Goal: Feedback & Contribution: Contribute content

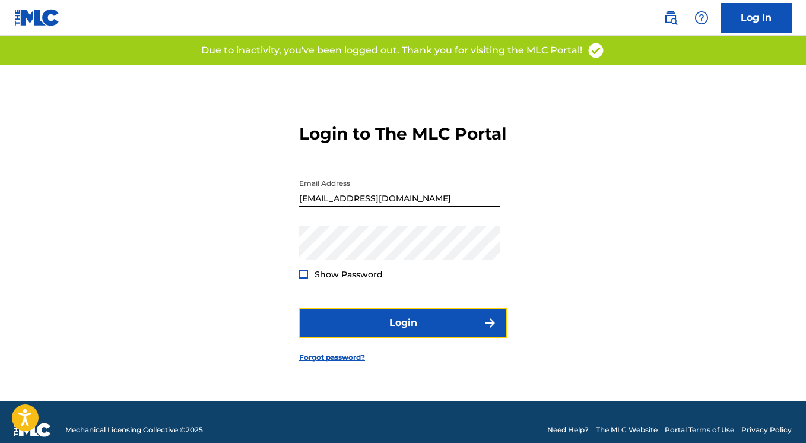
click at [426, 330] on button "Login" at bounding box center [403, 323] width 208 height 30
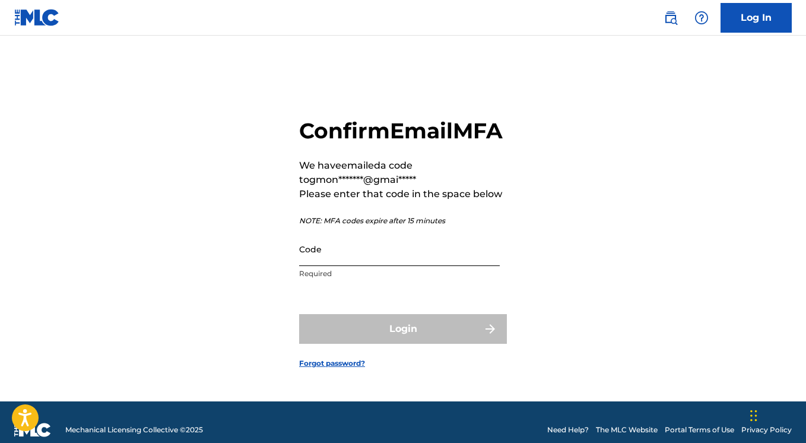
click at [311, 266] on input "Code" at bounding box center [399, 249] width 200 height 34
paste input "489163"
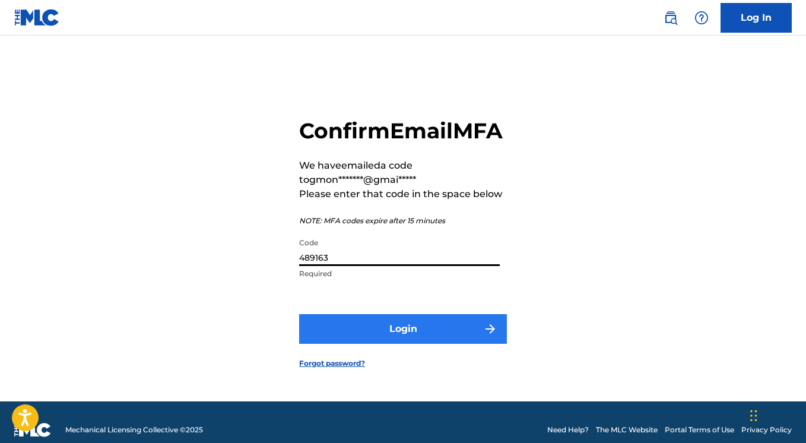
type input "489163"
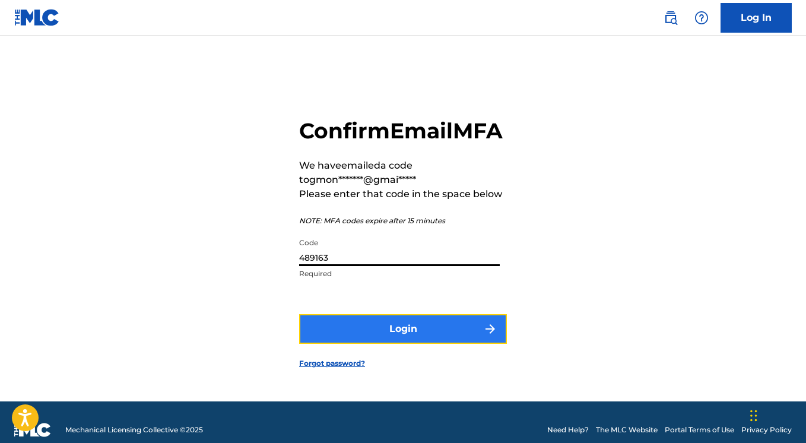
click at [397, 343] on button "Login" at bounding box center [403, 329] width 208 height 30
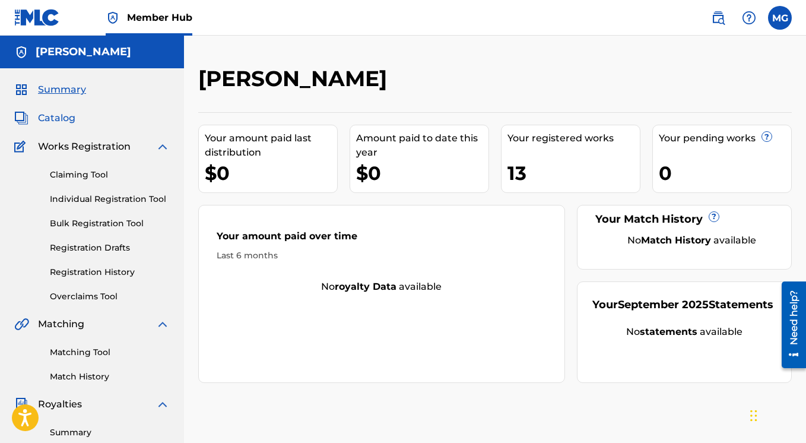
click at [65, 120] on span "Catalog" at bounding box center [56, 118] width 37 height 14
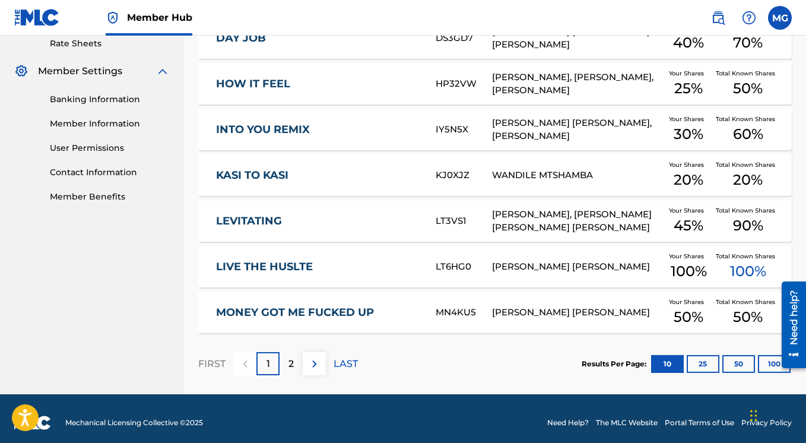
scroll to position [463, 0]
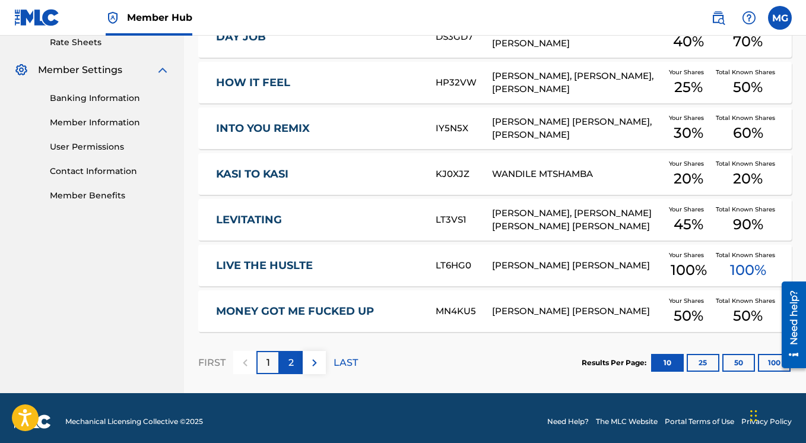
click at [297, 358] on div "2" at bounding box center [290, 362] width 23 height 23
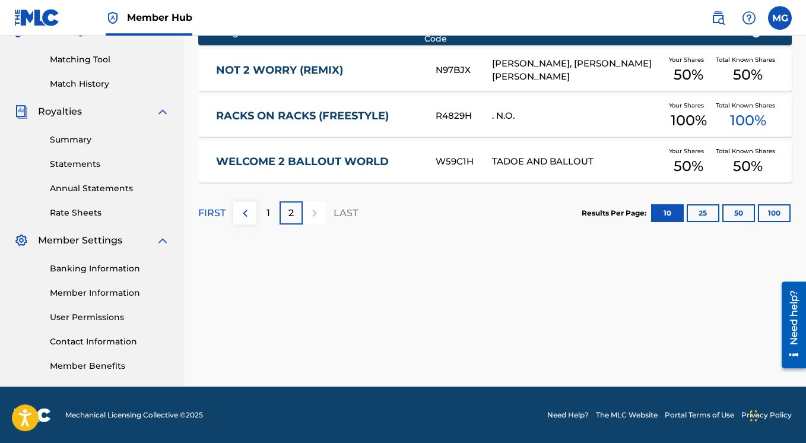
scroll to position [293, 0]
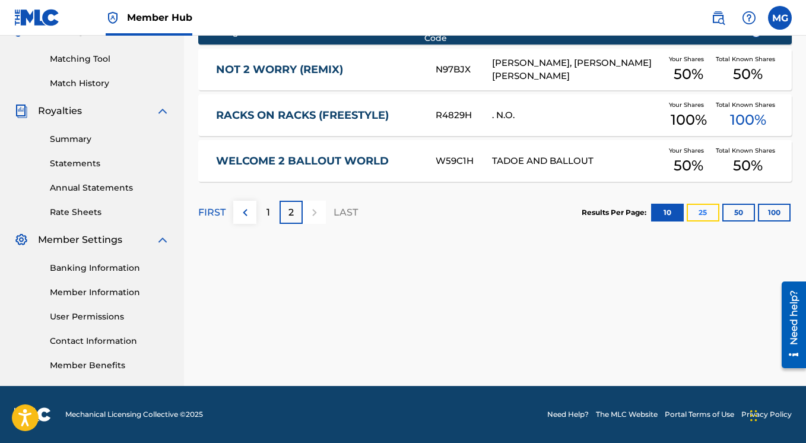
click at [712, 209] on button "25" at bounding box center [702, 212] width 33 height 18
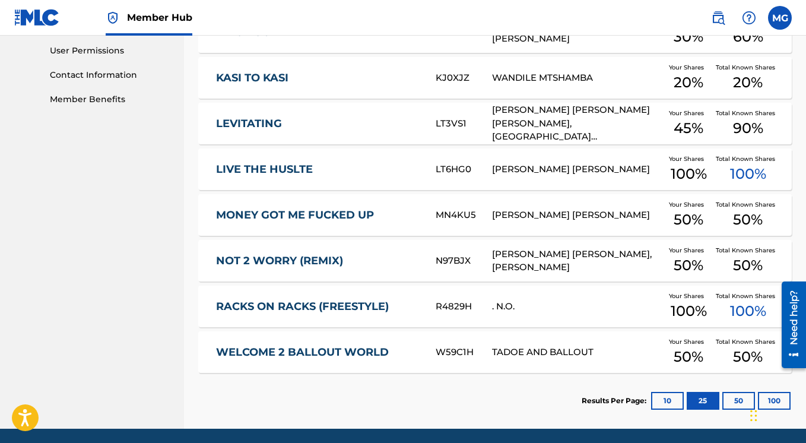
scroll to position [594, 0]
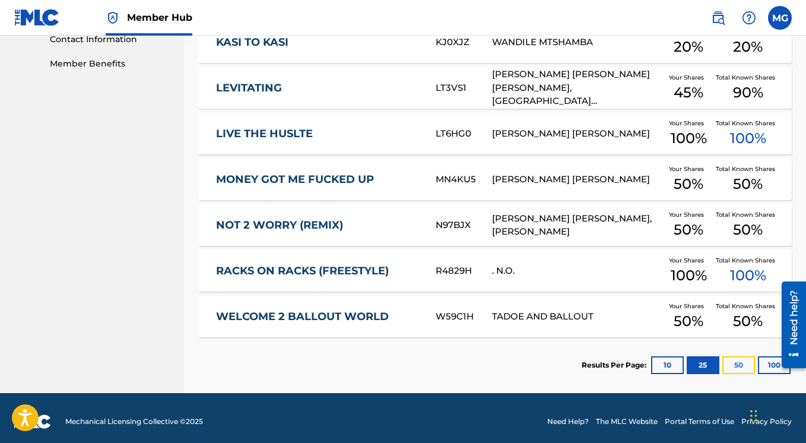
click at [731, 356] on button "50" at bounding box center [738, 365] width 33 height 18
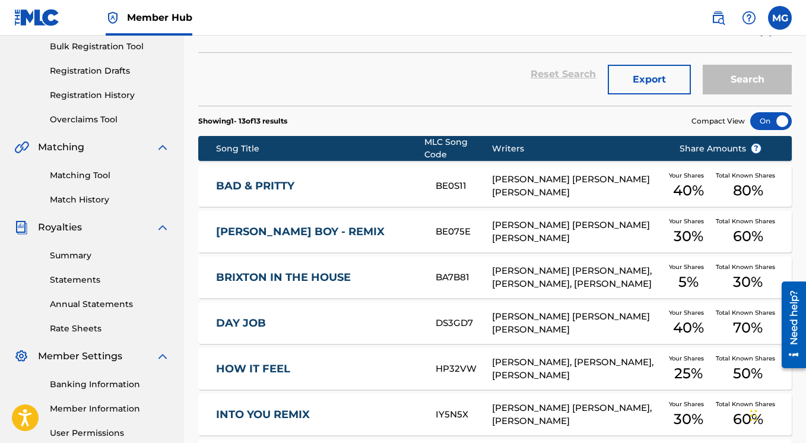
scroll to position [0, 0]
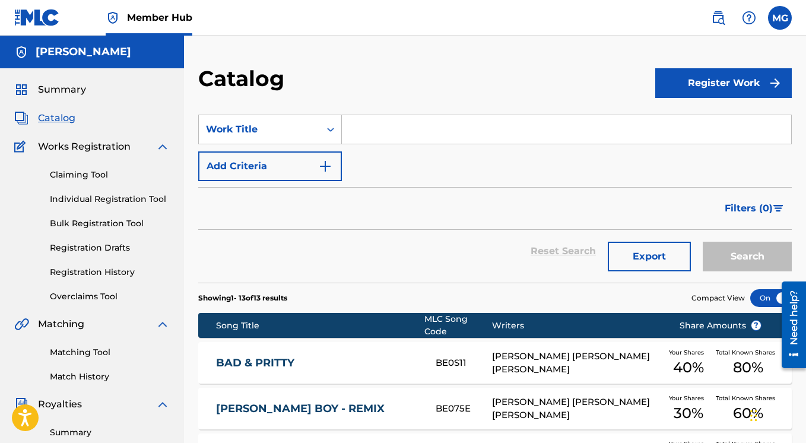
click at [161, 147] on img at bounding box center [162, 146] width 14 height 14
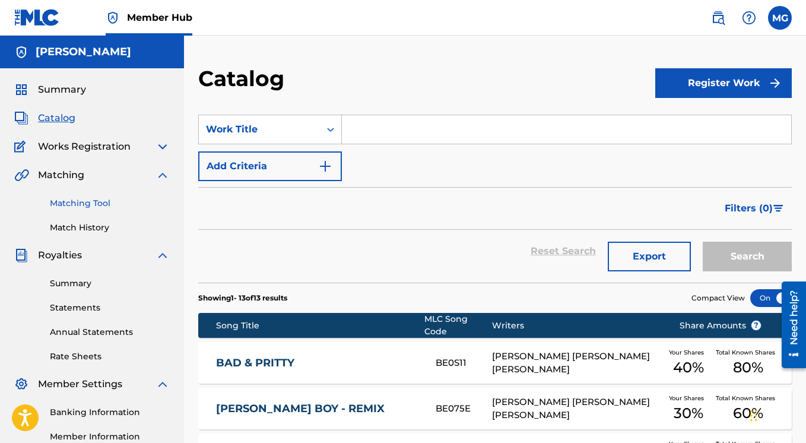
click at [82, 202] on link "Matching Tool" at bounding box center [110, 203] width 120 height 12
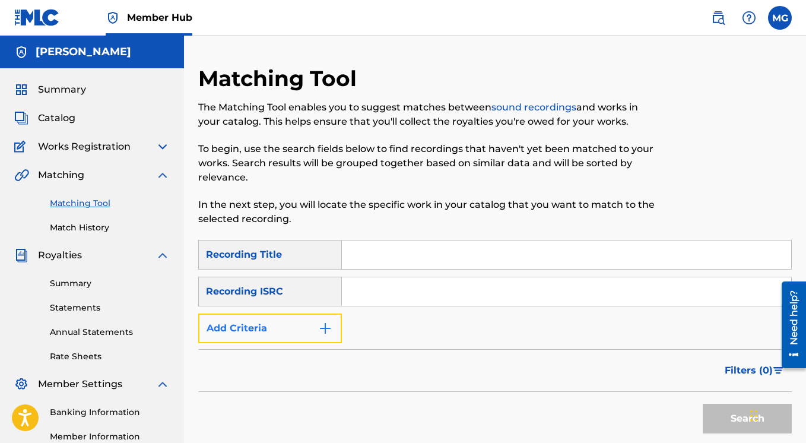
click at [327, 328] on img "Search Form" at bounding box center [325, 328] width 14 height 14
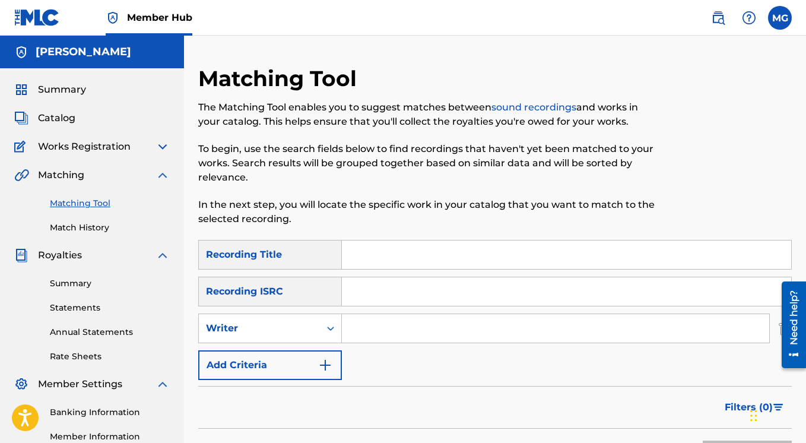
click at [370, 336] on input "Search Form" at bounding box center [555, 328] width 427 height 28
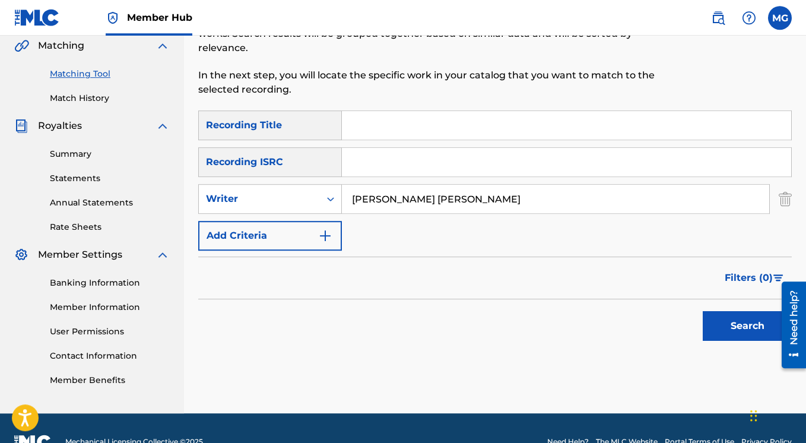
scroll to position [157, 0]
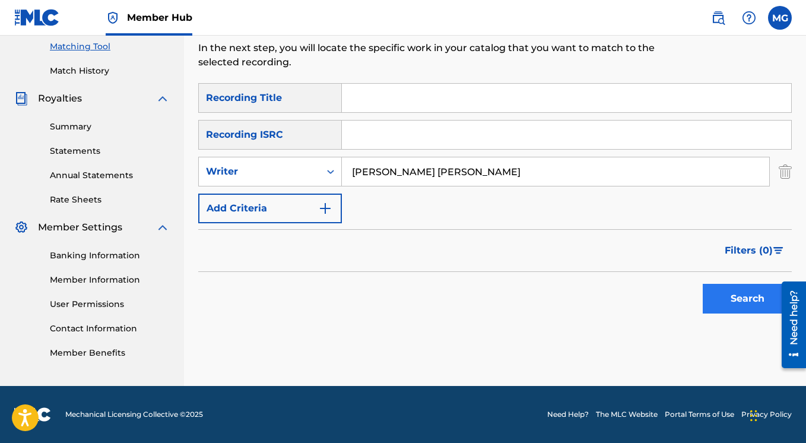
type input "[PERSON_NAME] [PERSON_NAME]"
click at [722, 304] on button "Search" at bounding box center [746, 299] width 89 height 30
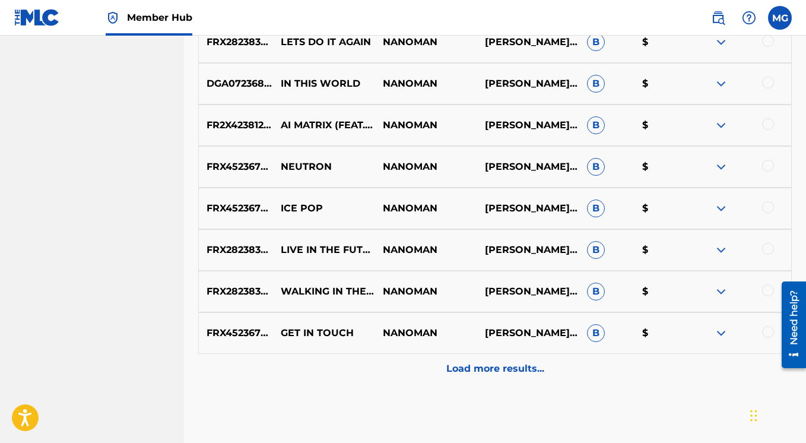
scroll to position [593, 0]
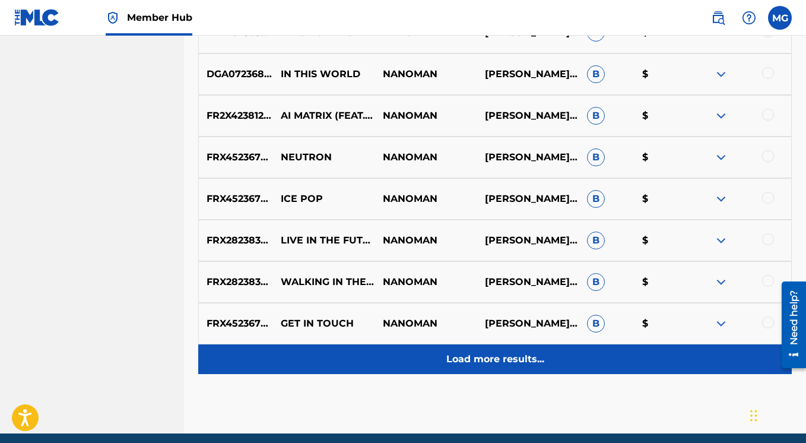
click at [464, 359] on p "Load more results..." at bounding box center [495, 359] width 98 height 14
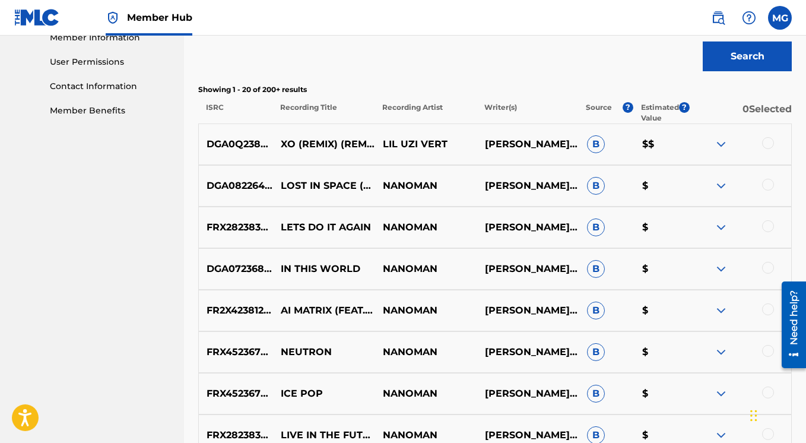
scroll to position [429, 0]
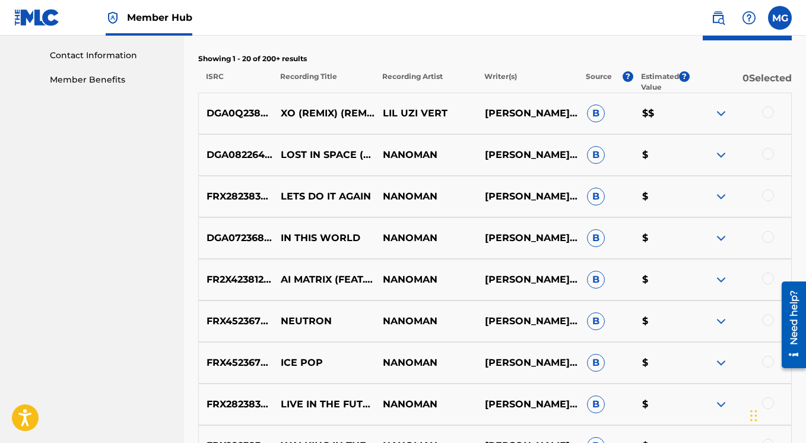
click at [717, 113] on img at bounding box center [721, 113] width 14 height 14
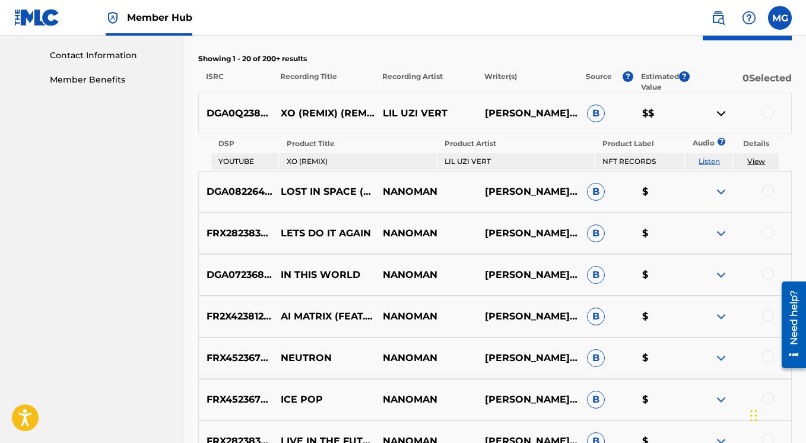
click at [708, 161] on link "Listen" at bounding box center [708, 161] width 21 height 9
click at [754, 161] on link "View" at bounding box center [756, 161] width 18 height 9
click at [766, 112] on div at bounding box center [768, 112] width 12 height 12
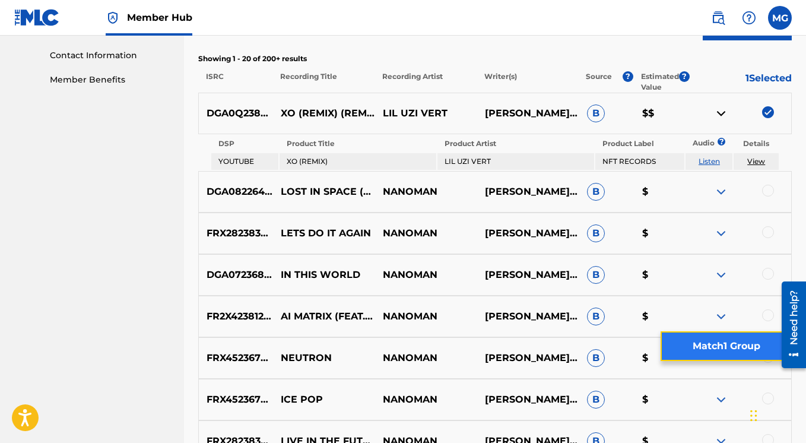
click at [718, 349] on button "Match 1 Group" at bounding box center [725, 346] width 131 height 30
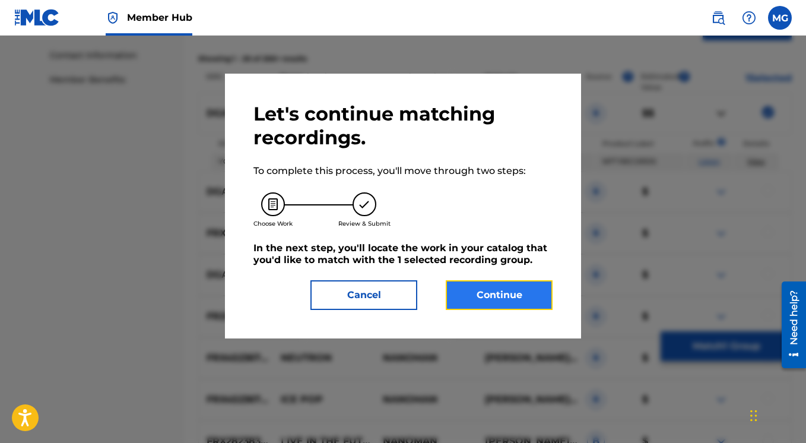
click at [511, 296] on button "Continue" at bounding box center [498, 295] width 107 height 30
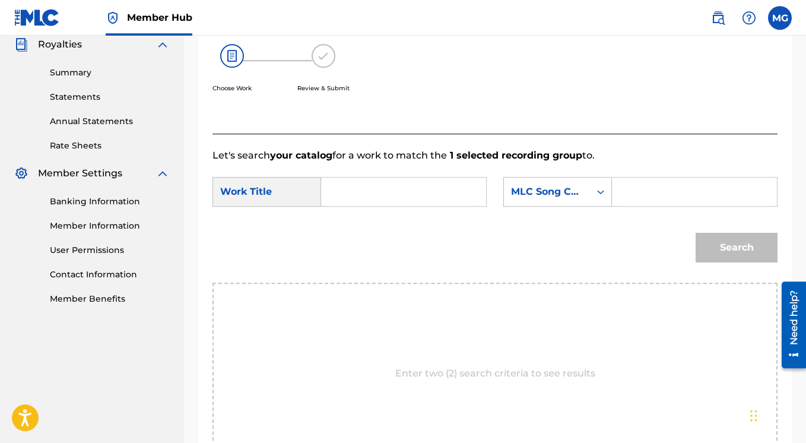
scroll to position [190, 0]
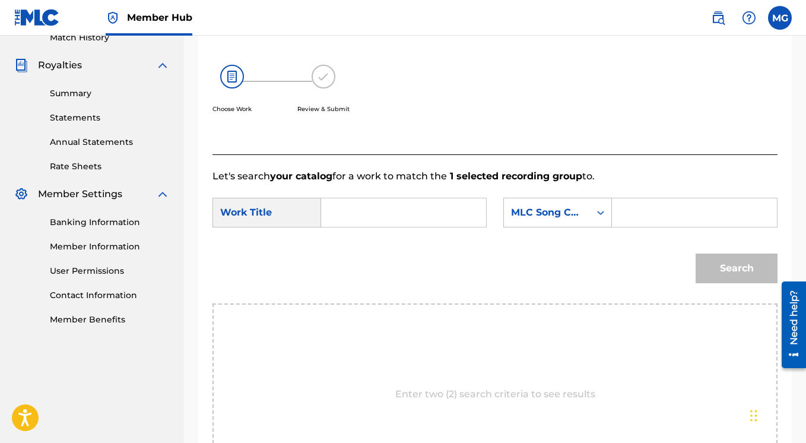
click at [357, 227] on input "Search Form" at bounding box center [403, 212] width 145 height 28
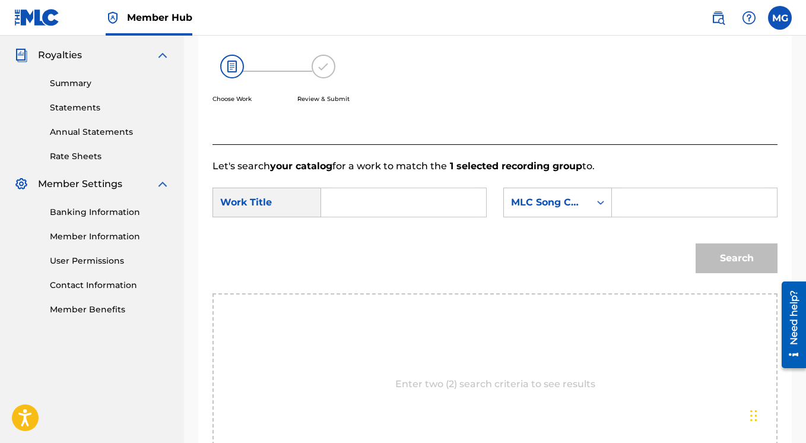
scroll to position [237, 0]
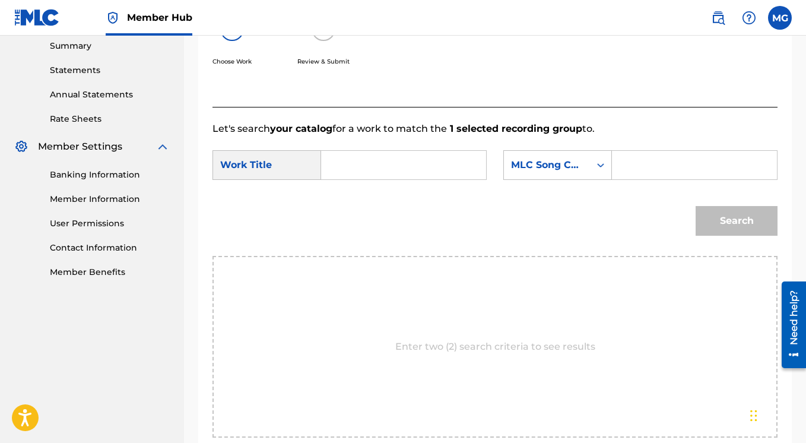
paste input "XO (Remix)"
type input "XO (Remix)"
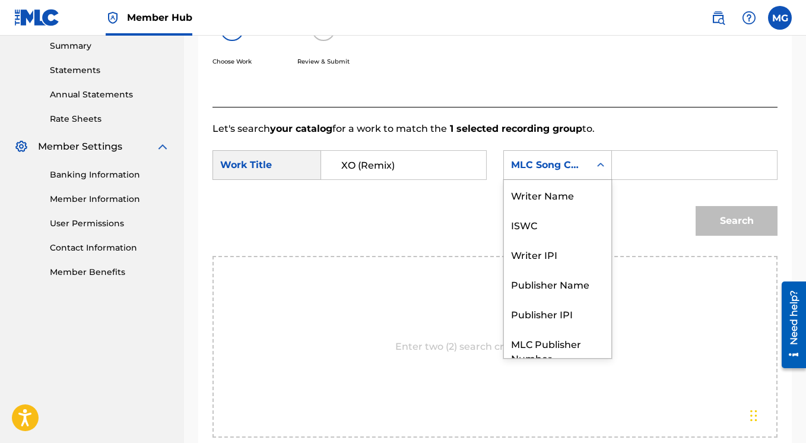
click at [594, 171] on icon "Search Form" at bounding box center [600, 165] width 12 height 12
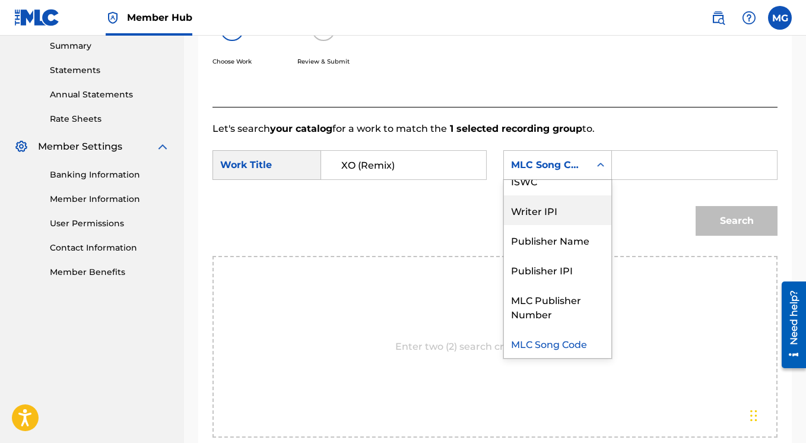
scroll to position [0, 0]
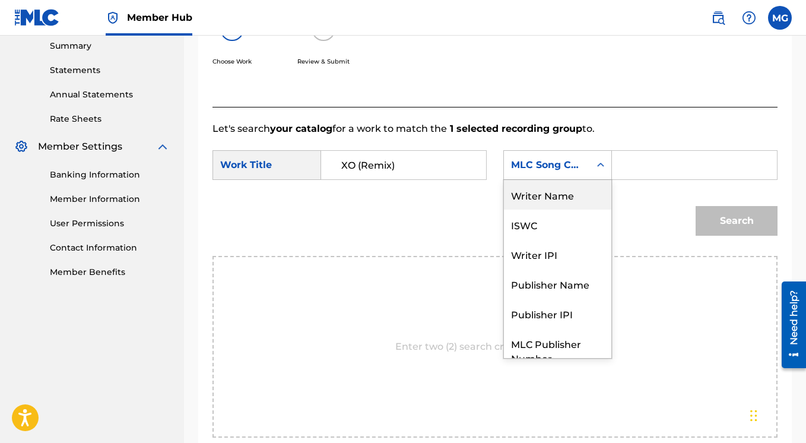
click at [504, 209] on div "Writer Name" at bounding box center [557, 195] width 107 height 30
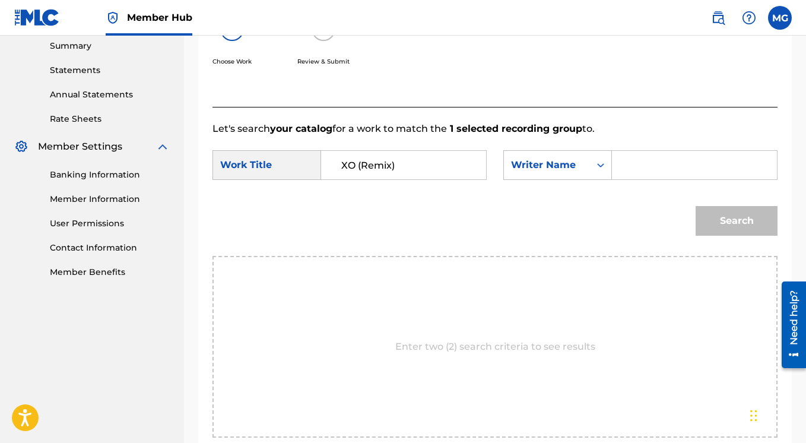
click at [622, 179] on input "Search Form" at bounding box center [694, 165] width 145 height 28
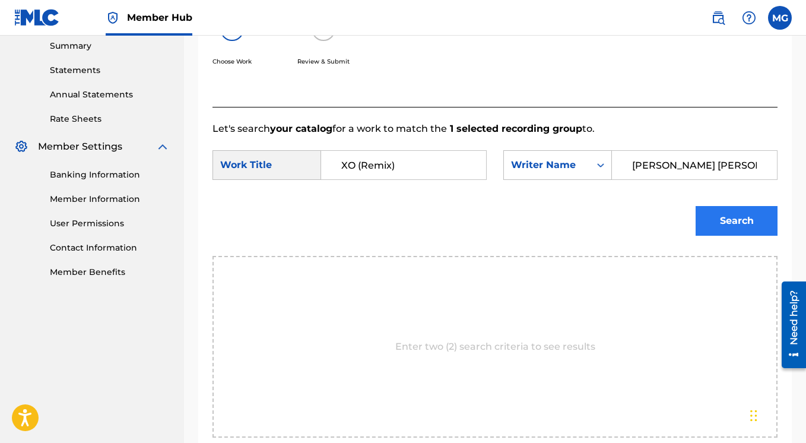
type input "[PERSON_NAME] [PERSON_NAME]"
click at [725, 235] on button "Search" at bounding box center [736, 221] width 82 height 30
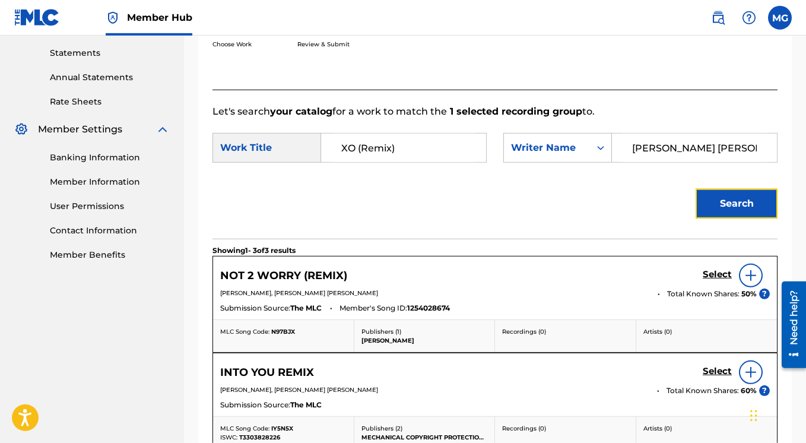
scroll to position [230, 0]
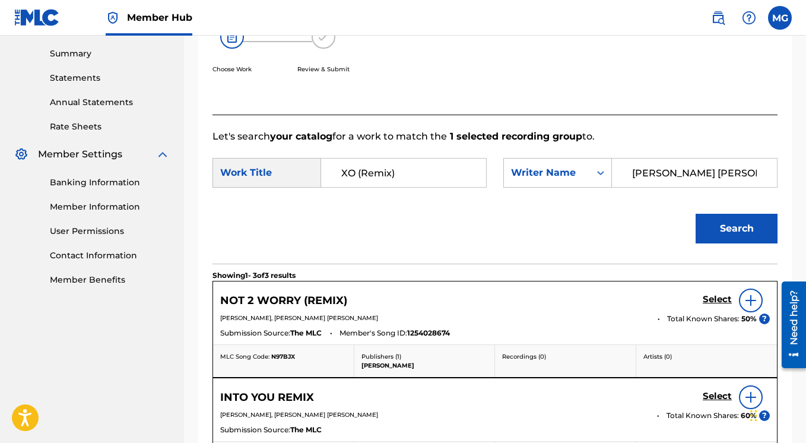
click at [399, 187] on input "XO (Remix)" at bounding box center [403, 172] width 145 height 28
type input "XO Remix"
click at [695, 214] on button "Search" at bounding box center [736, 229] width 82 height 30
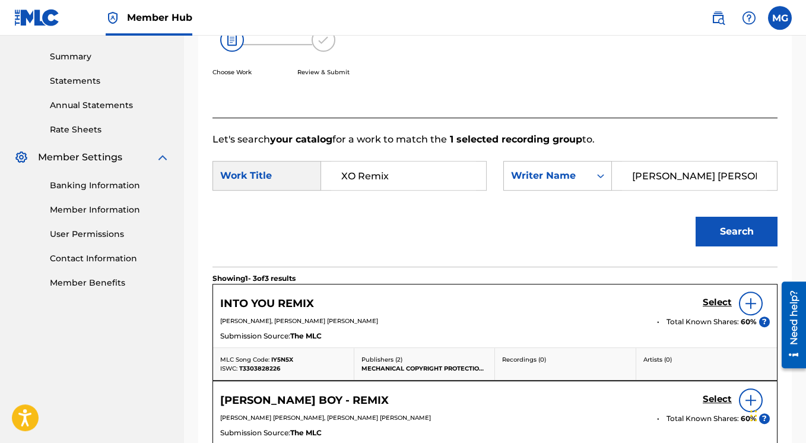
scroll to position [154, 0]
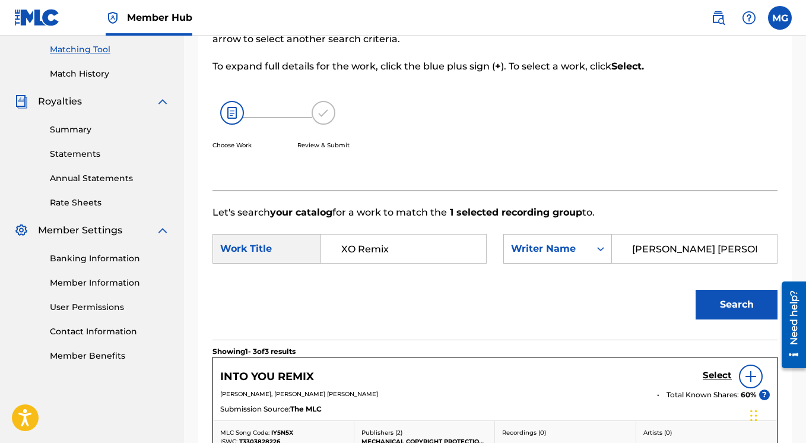
click at [622, 263] on input "[PERSON_NAME] [PERSON_NAME]" at bounding box center [694, 248] width 145 height 28
type input "[PERSON_NAME]"
click at [695, 289] on button "Search" at bounding box center [736, 304] width 82 height 30
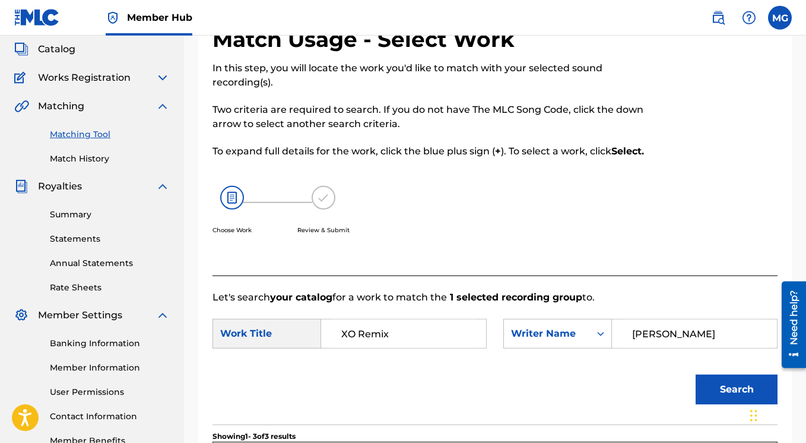
scroll to position [201, 0]
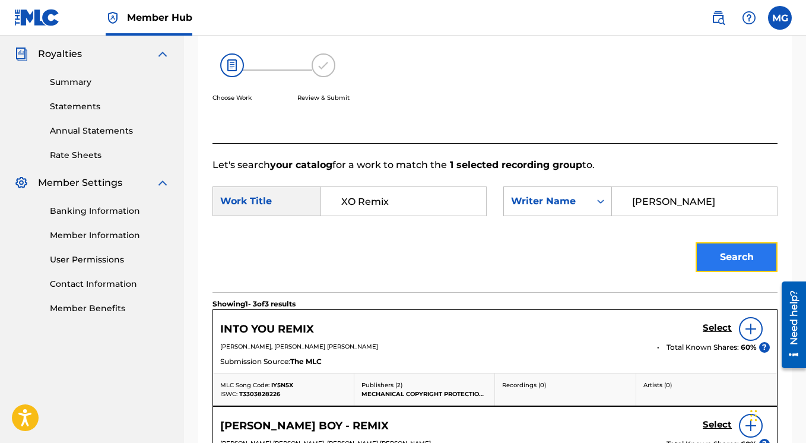
click at [708, 272] on button "Search" at bounding box center [736, 257] width 82 height 30
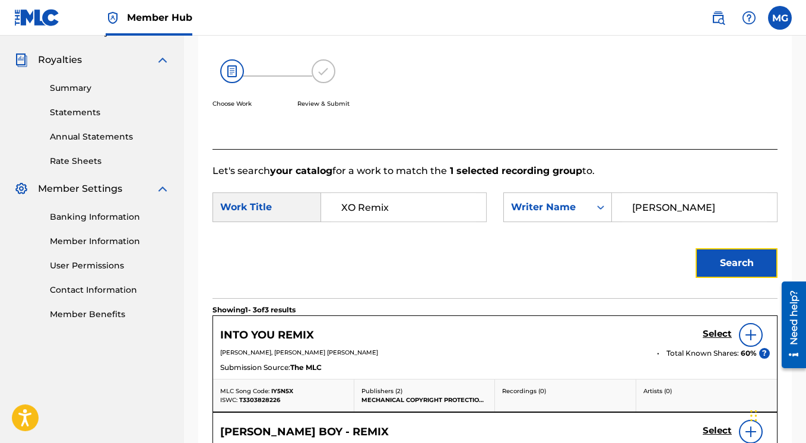
scroll to position [266, 0]
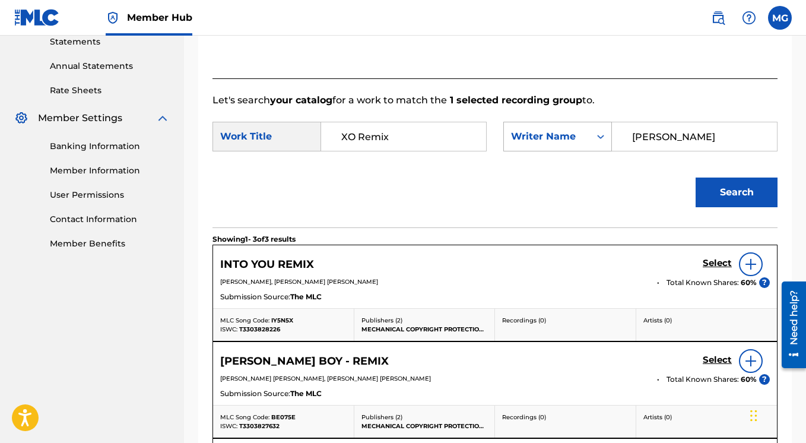
click at [594, 142] on icon "Search Form" at bounding box center [600, 136] width 12 height 12
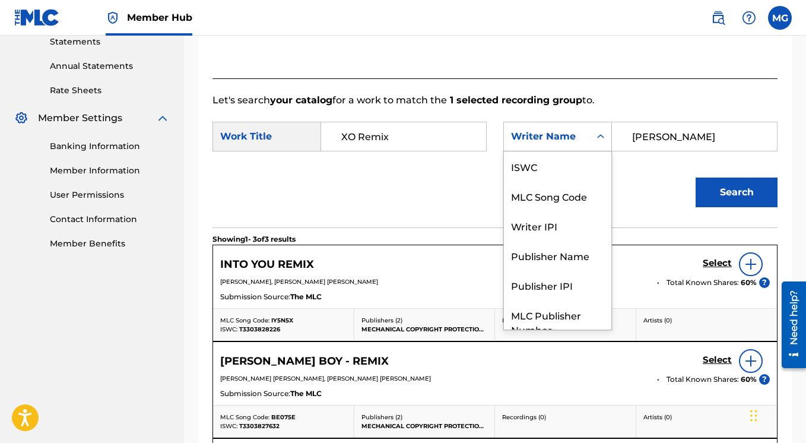
scroll to position [44, 0]
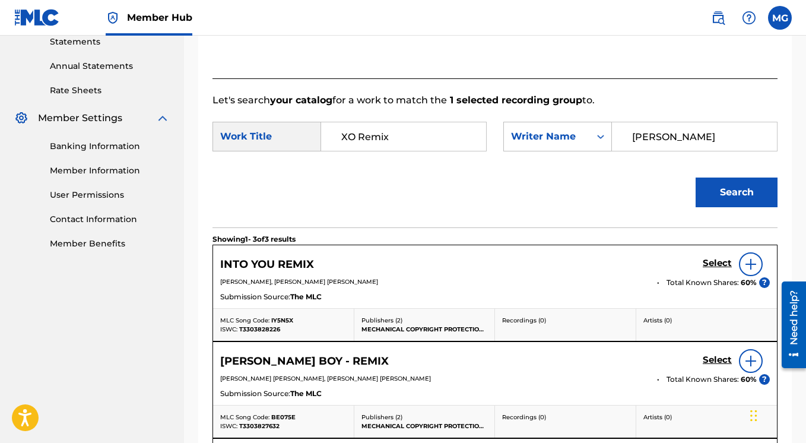
click at [361, 218] on div "Search" at bounding box center [494, 196] width 565 height 62
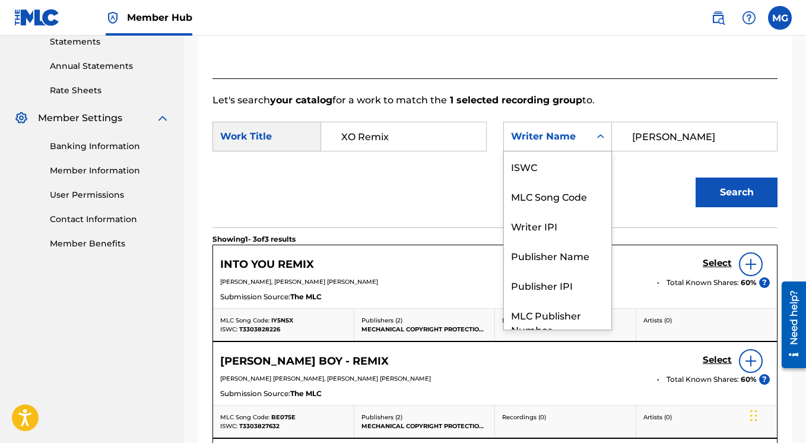
click at [594, 142] on icon "Search Form" at bounding box center [600, 136] width 12 height 12
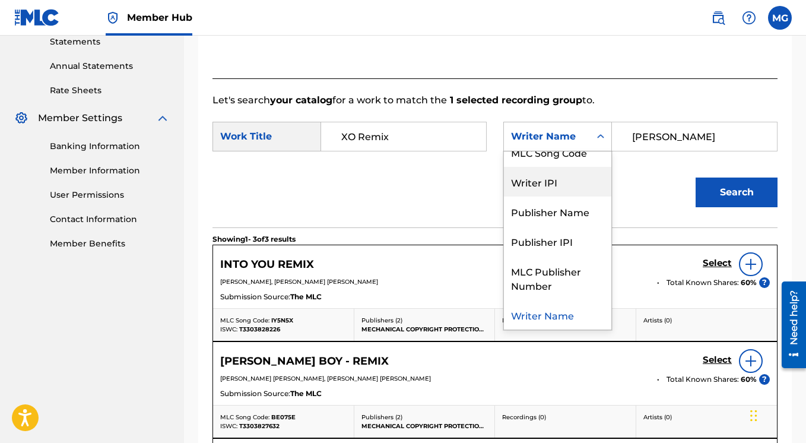
click at [504, 196] on div "Writer IPI" at bounding box center [557, 182] width 107 height 30
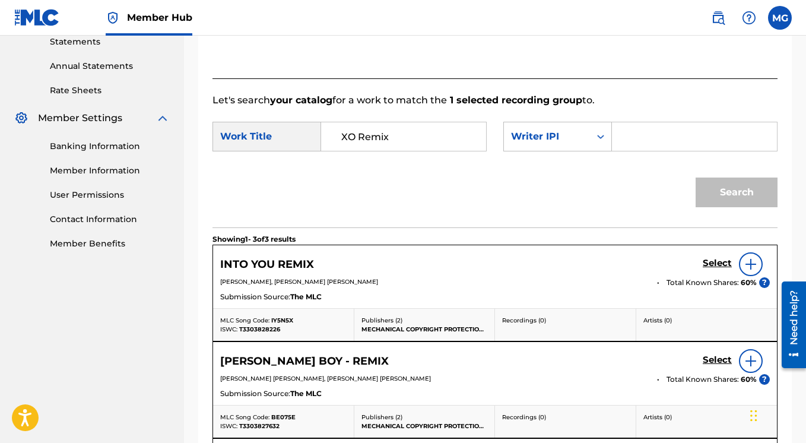
click at [622, 151] on input "Search Form" at bounding box center [694, 136] width 145 height 28
paste input "00654342450"
type input "00654342450"
click at [718, 207] on button "Search" at bounding box center [736, 192] width 82 height 30
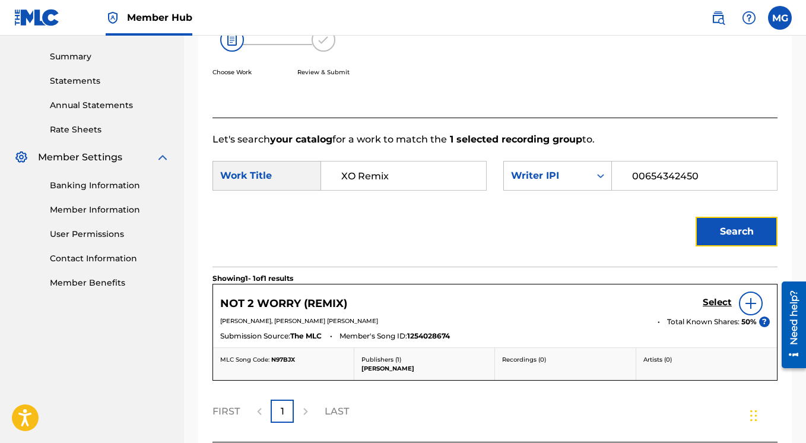
scroll to position [226, 0]
drag, startPoint x: 341, startPoint y: 192, endPoint x: 394, endPoint y: 193, distance: 52.8
click at [394, 190] on input "XO Remix" at bounding box center [403, 176] width 145 height 28
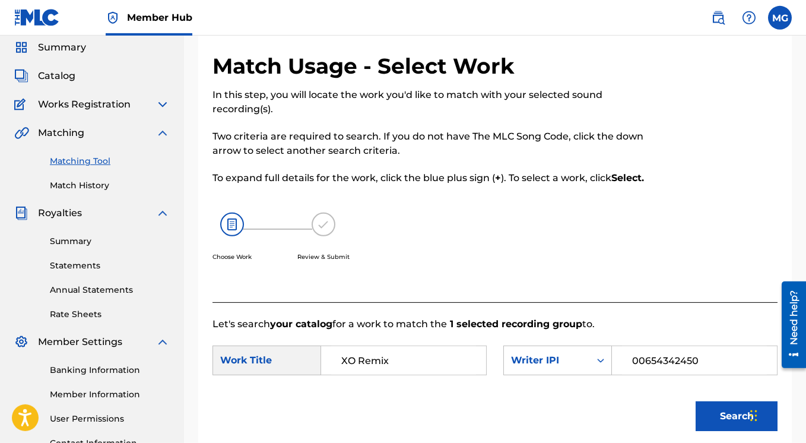
scroll to position [0, 0]
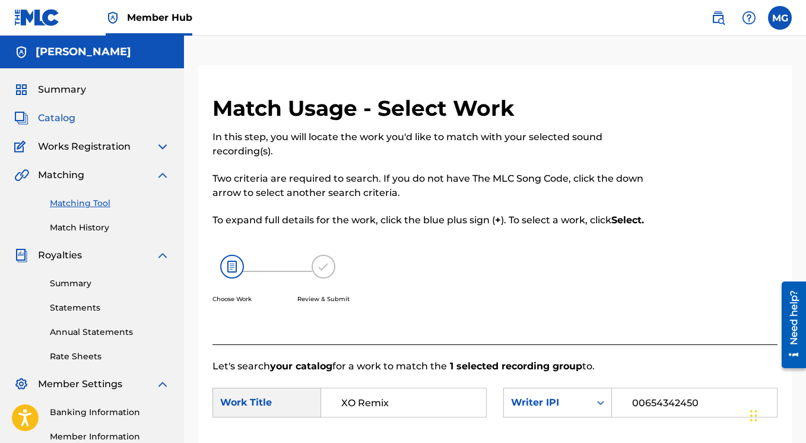
click at [64, 116] on span "Catalog" at bounding box center [56, 118] width 37 height 14
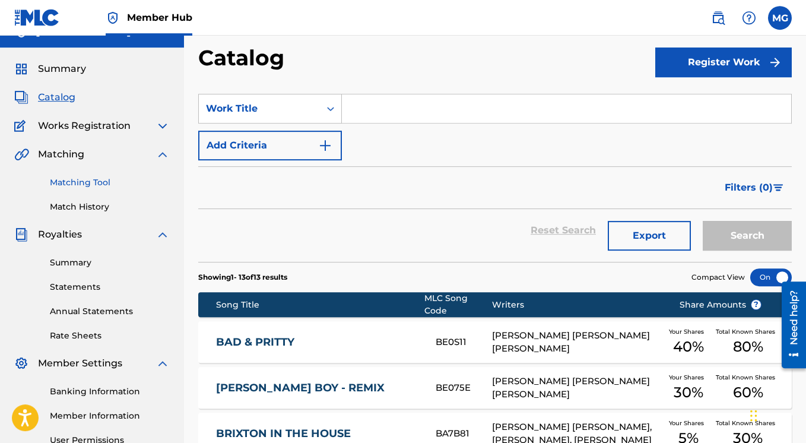
scroll to position [15, 0]
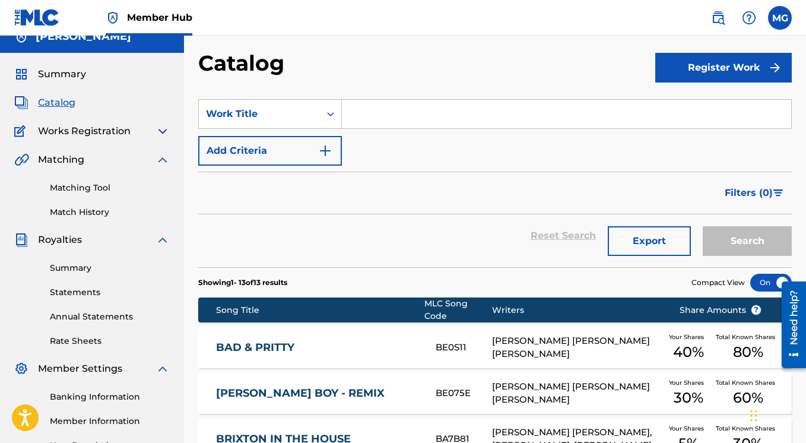
click at [162, 128] on img at bounding box center [162, 131] width 14 height 14
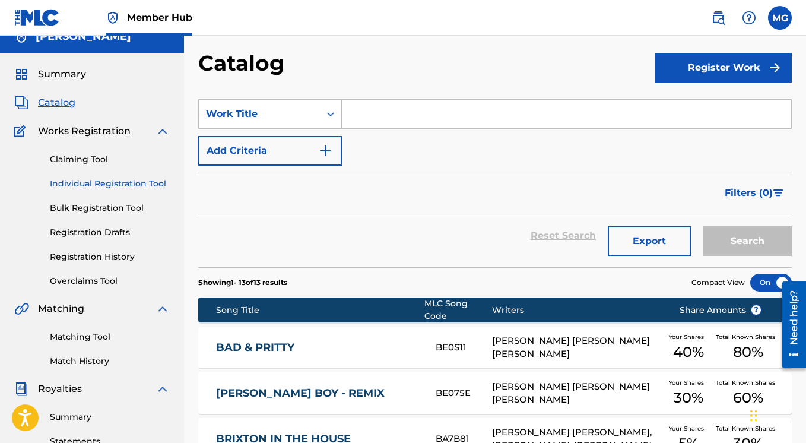
click at [106, 186] on link "Individual Registration Tool" at bounding box center [110, 183] width 120 height 12
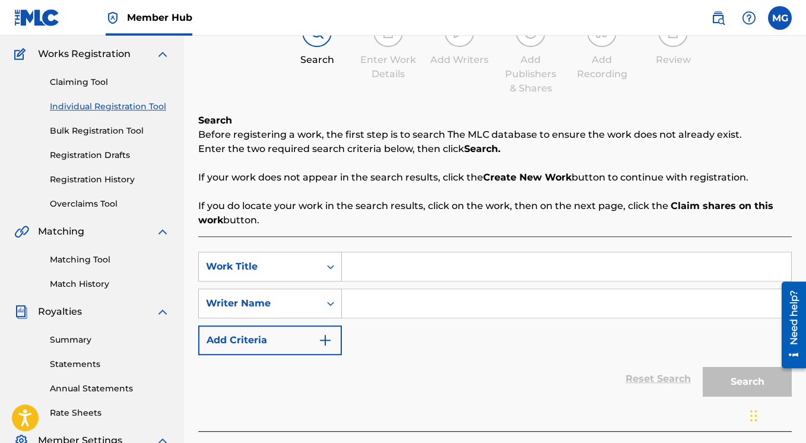
scroll to position [94, 0]
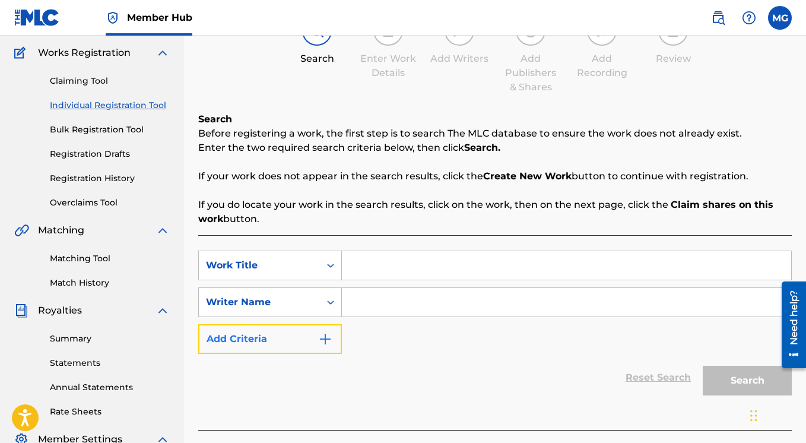
click at [327, 338] on img "Search Form" at bounding box center [325, 339] width 14 height 14
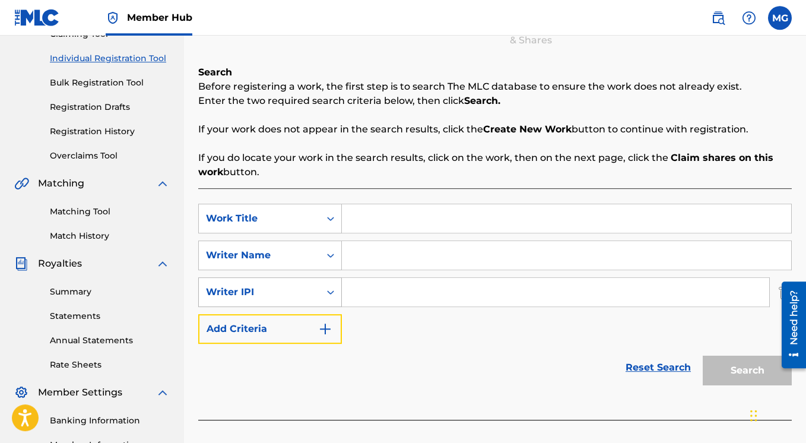
scroll to position [141, 0]
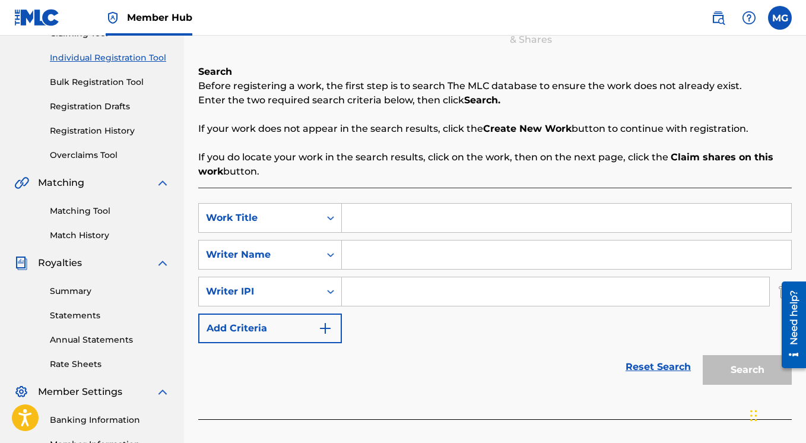
click at [368, 218] on input "Search Form" at bounding box center [566, 217] width 449 height 28
click at [375, 219] on input "Search Form" at bounding box center [566, 217] width 449 height 28
paste input "XO (REMIX)"
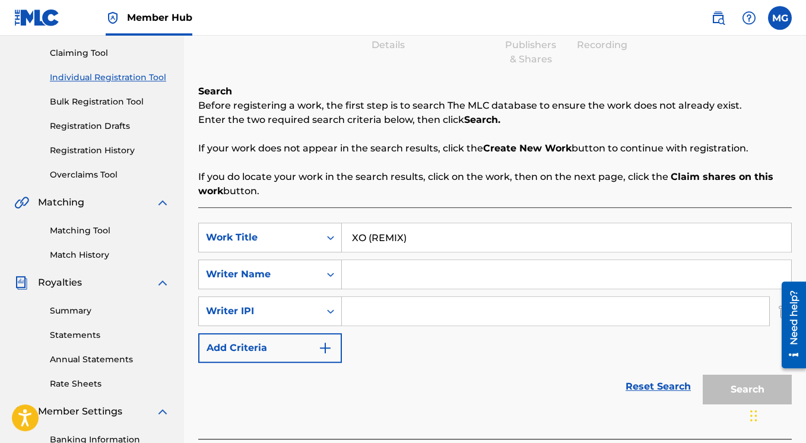
scroll to position [123, 0]
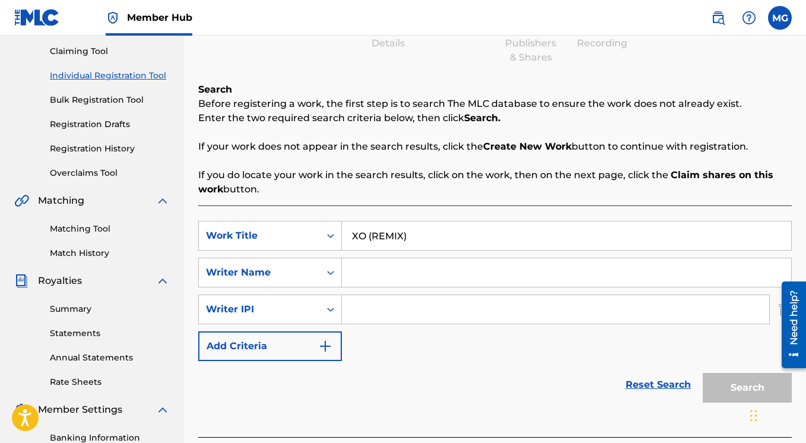
type input "XO (REMIX)"
click at [363, 272] on input "Search Form" at bounding box center [566, 272] width 449 height 28
type input "[PERSON_NAME]"
click at [328, 311] on icon "Search Form" at bounding box center [330, 309] width 12 height 12
click at [365, 305] on input "Search Form" at bounding box center [555, 309] width 427 height 28
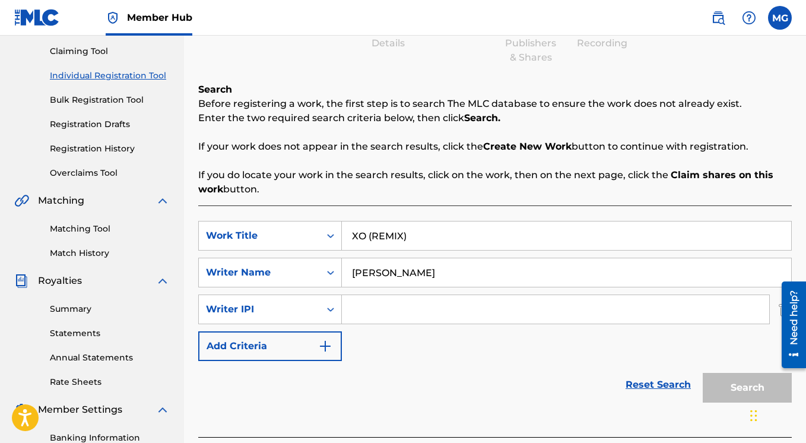
paste input "00654342450"
type input "00654342450"
click at [732, 384] on button "Search" at bounding box center [746, 388] width 89 height 30
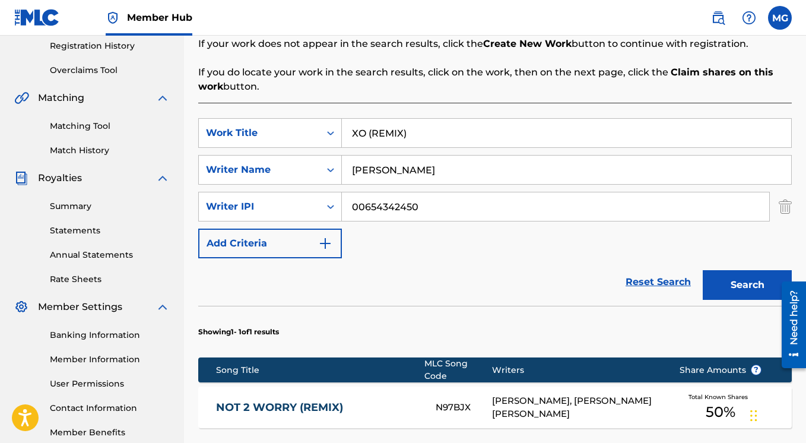
scroll to position [406, 0]
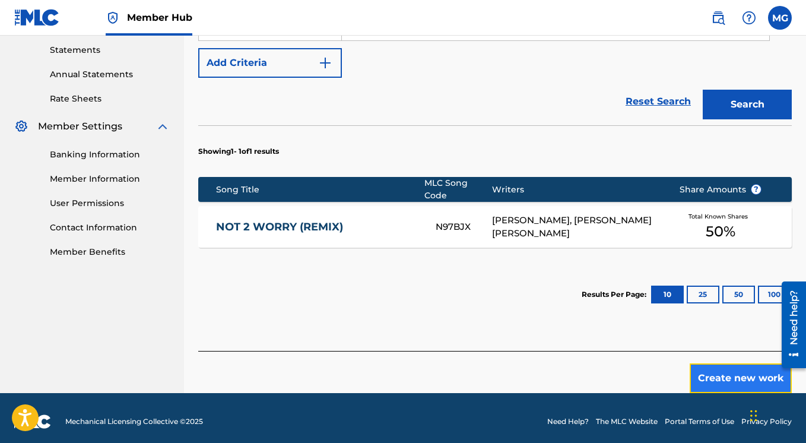
click at [711, 368] on button "Create new work" at bounding box center [740, 378] width 102 height 30
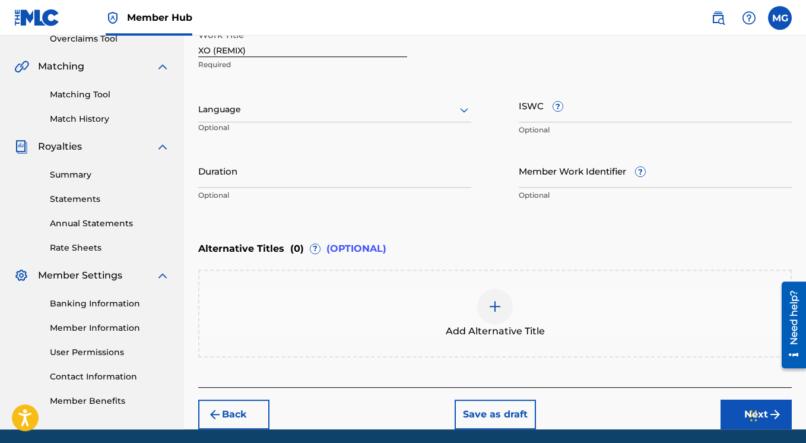
scroll to position [206, 0]
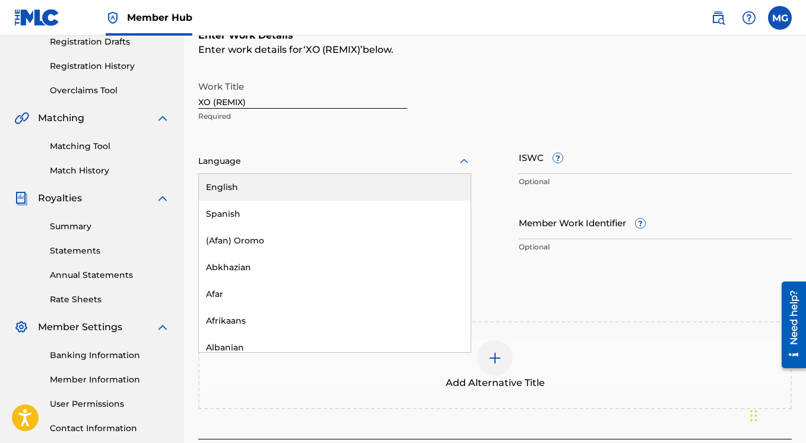
click at [418, 162] on div at bounding box center [334, 161] width 273 height 15
click at [345, 187] on div "English" at bounding box center [335, 187] width 272 height 27
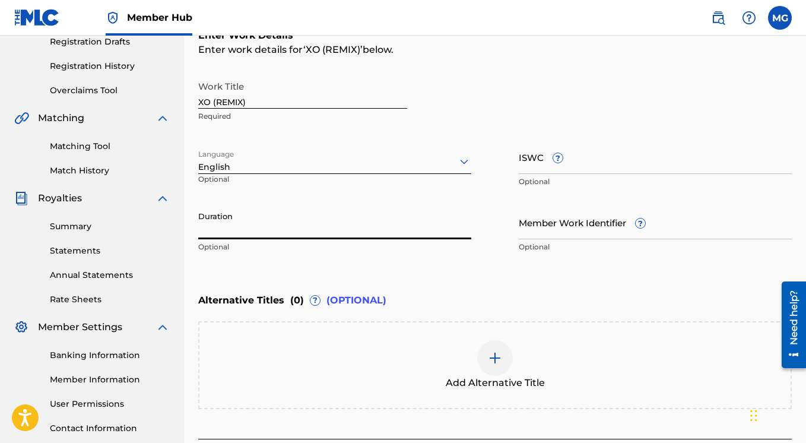
click at [256, 226] on input "Duration" at bounding box center [334, 222] width 273 height 34
paste input "2m : 32s"
click at [199, 231] on input "2m : 32s" at bounding box center [334, 222] width 273 height 34
type input "02:32"
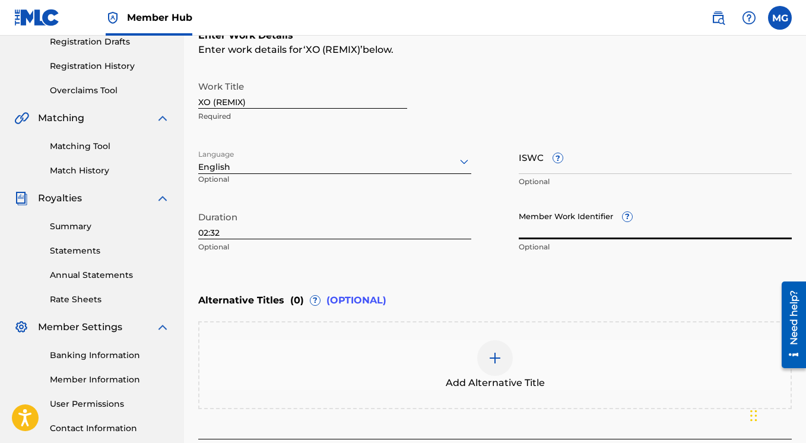
click at [546, 231] on input "Member Work Identifier ?" at bounding box center [654, 222] width 273 height 34
paste input "2m : 32s"
type input "2"
paste input "00654342450"
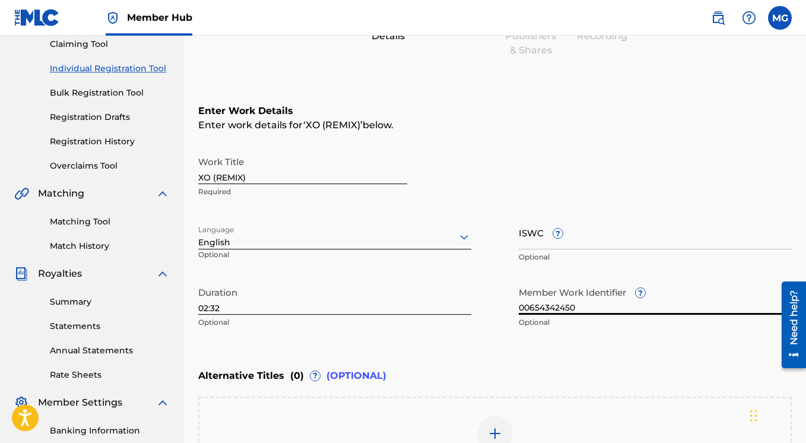
scroll to position [82, 0]
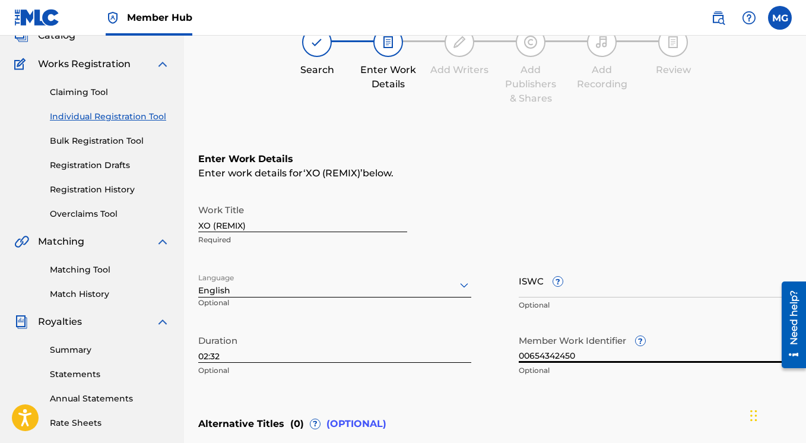
type input "00654342450"
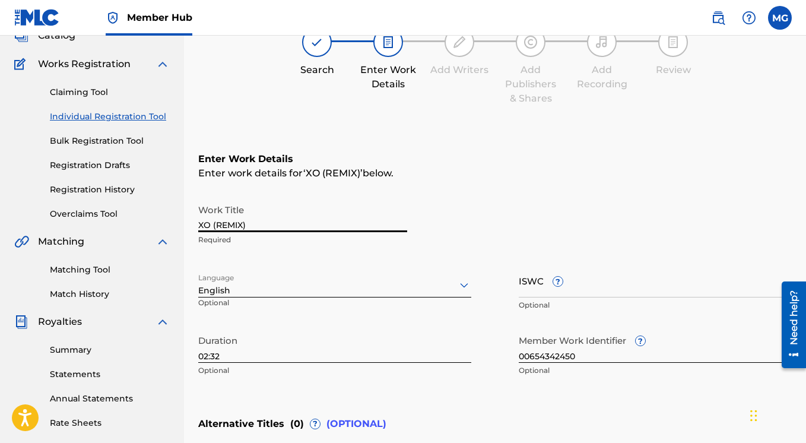
drag, startPoint x: 199, startPoint y: 225, endPoint x: 243, endPoint y: 230, distance: 44.2
click at [249, 231] on input "XO (REMIX)" at bounding box center [302, 215] width 209 height 34
click at [453, 217] on div "Work Title XO (REMIX) Required" at bounding box center [494, 224] width 593 height 53
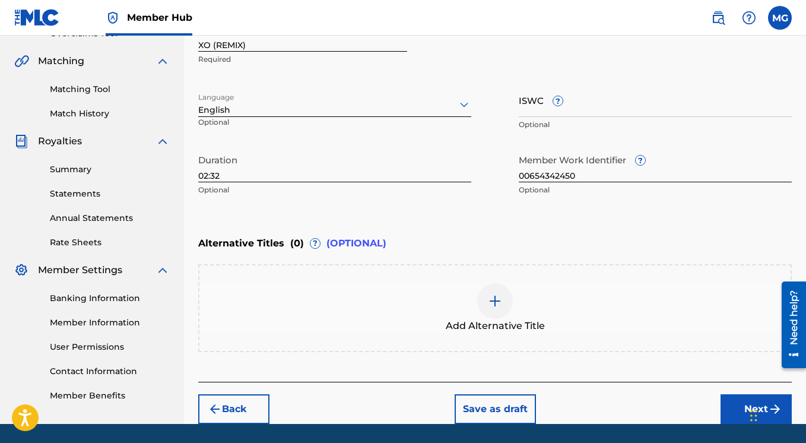
scroll to position [301, 0]
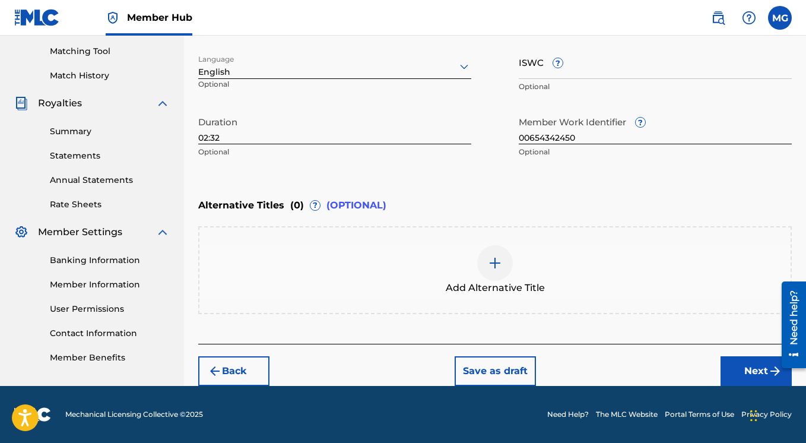
click at [491, 266] on img at bounding box center [495, 263] width 14 height 14
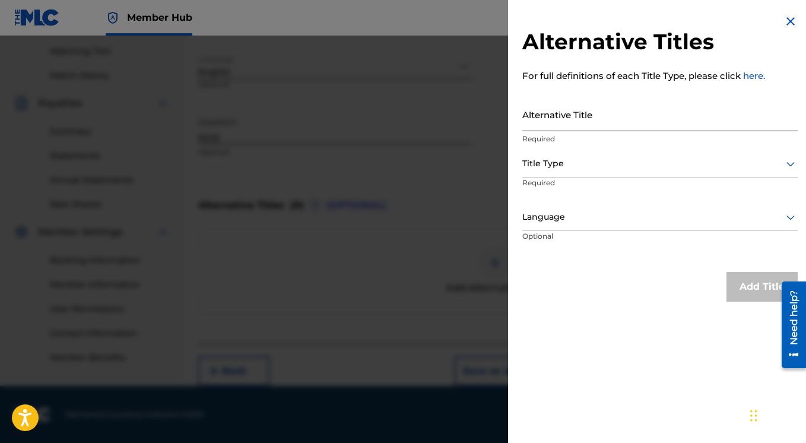
click at [597, 122] on input "Alternative Title" at bounding box center [659, 114] width 275 height 34
paste input "XO (REMIX)"
click at [536, 126] on input "XO (REMIX)" at bounding box center [659, 114] width 275 height 34
type input "XO Tour (REMIX)"
click at [574, 167] on div at bounding box center [659, 163] width 275 height 15
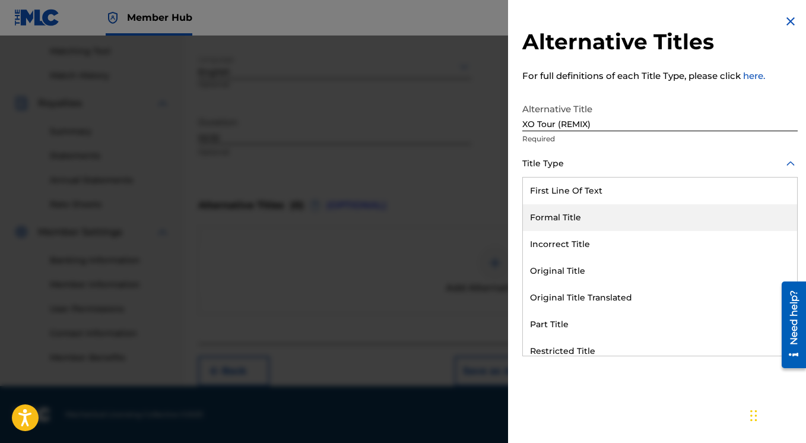
click at [600, 214] on div "Formal Title" at bounding box center [660, 217] width 274 height 27
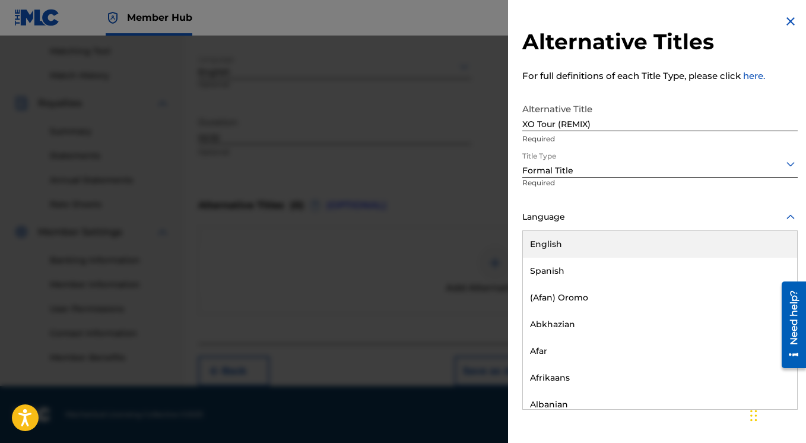
click at [638, 221] on div at bounding box center [659, 216] width 275 height 15
click at [619, 249] on div "English" at bounding box center [660, 244] width 274 height 27
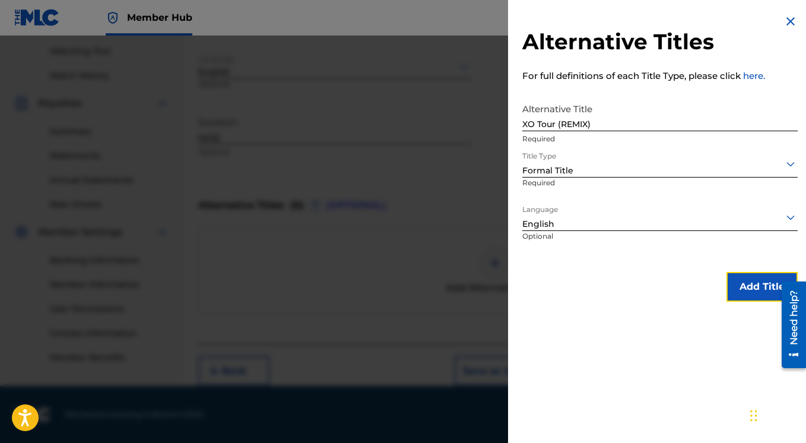
click at [745, 289] on button "Add Title" at bounding box center [761, 287] width 71 height 30
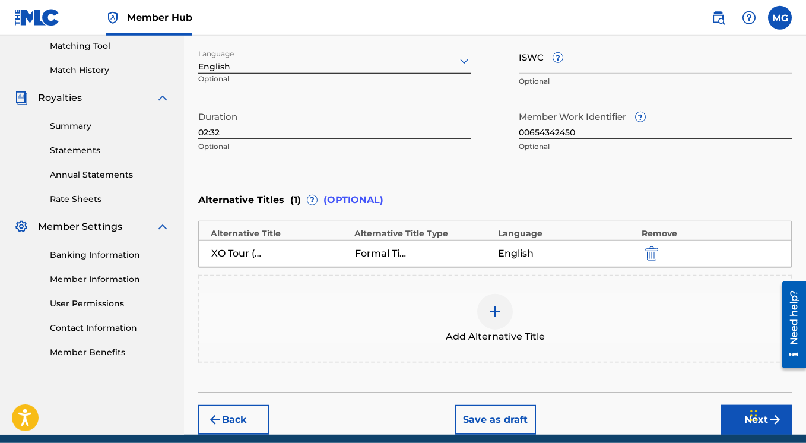
scroll to position [355, 0]
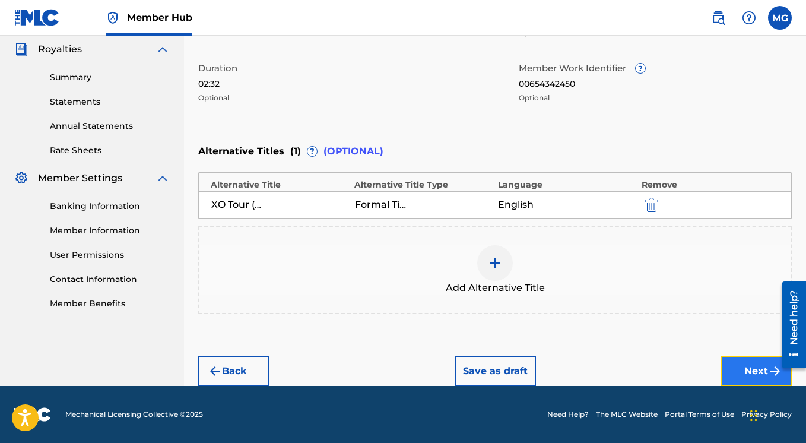
click at [741, 367] on button "Next" at bounding box center [755, 371] width 71 height 30
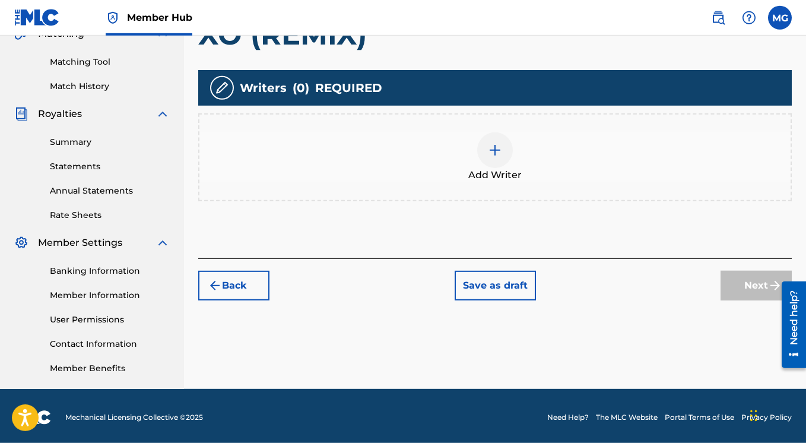
scroll to position [217, 0]
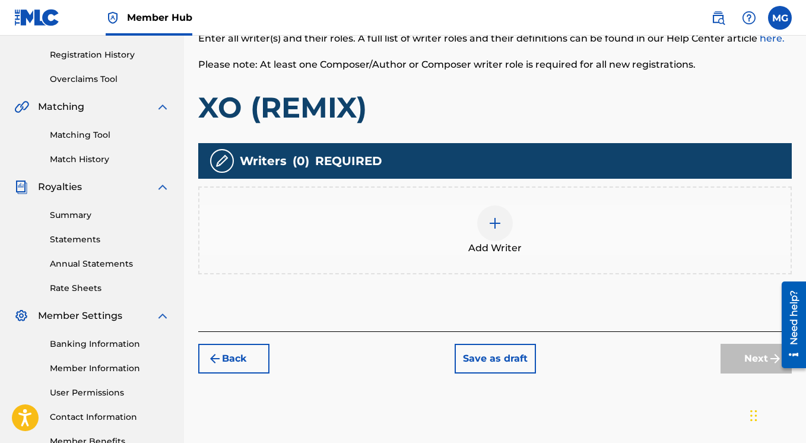
click at [501, 221] on img at bounding box center [495, 223] width 14 height 14
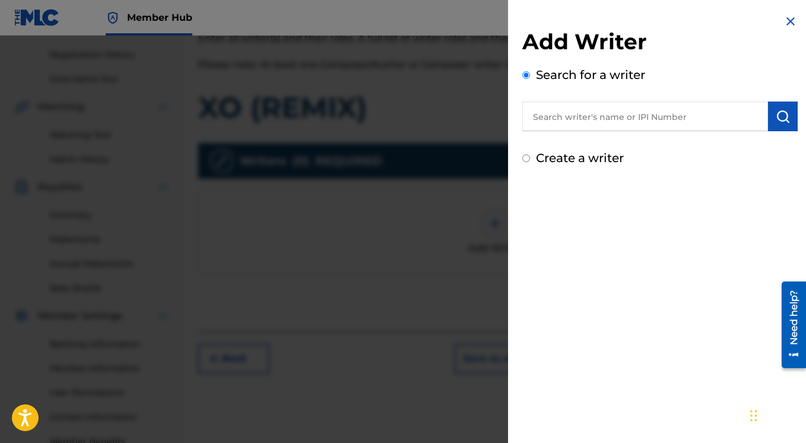
click at [624, 116] on input "text" at bounding box center [645, 116] width 246 height 30
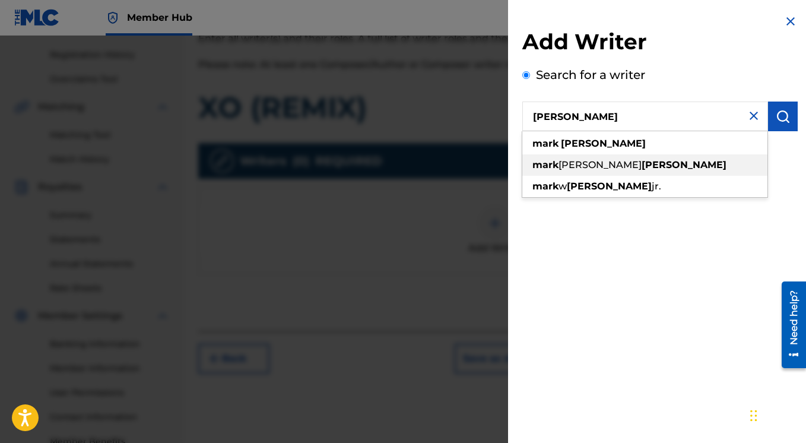
click at [666, 161] on div "[PERSON_NAME] [PERSON_NAME]" at bounding box center [644, 164] width 245 height 21
type input "[PERSON_NAME] [PERSON_NAME]"
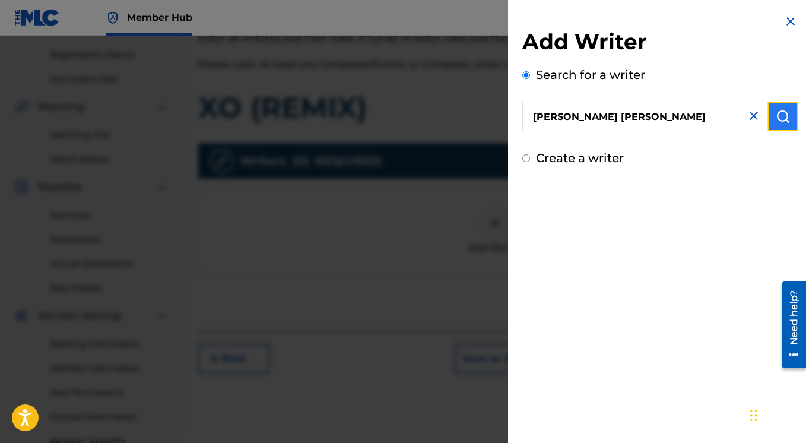
click at [776, 114] on img "submit" at bounding box center [782, 116] width 14 height 14
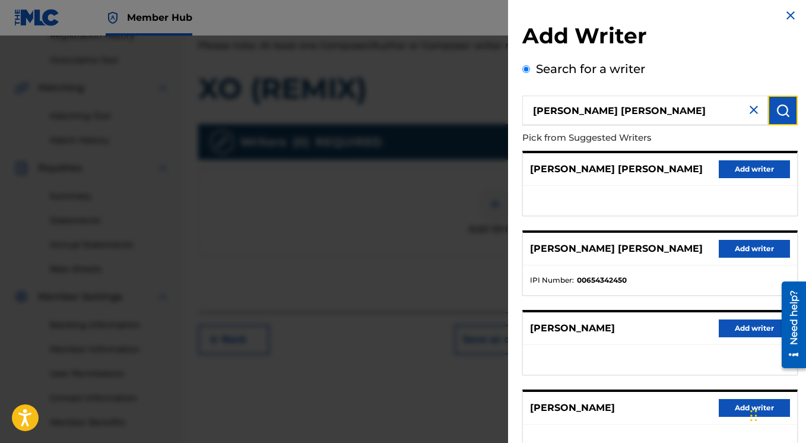
scroll to position [30, 0]
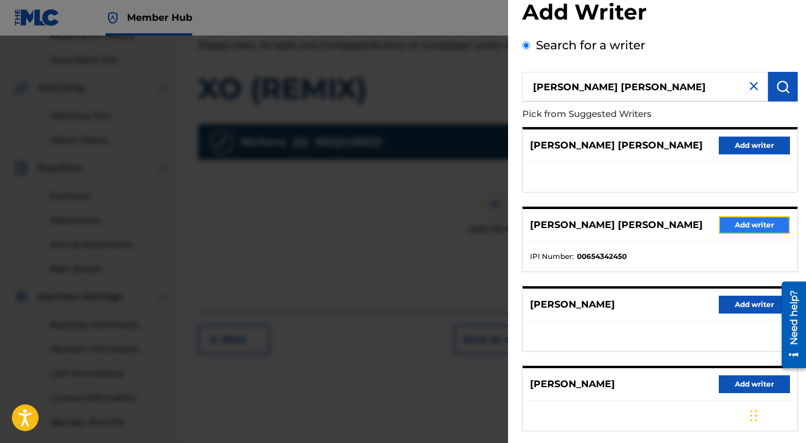
click at [740, 225] on button "Add writer" at bounding box center [753, 225] width 71 height 18
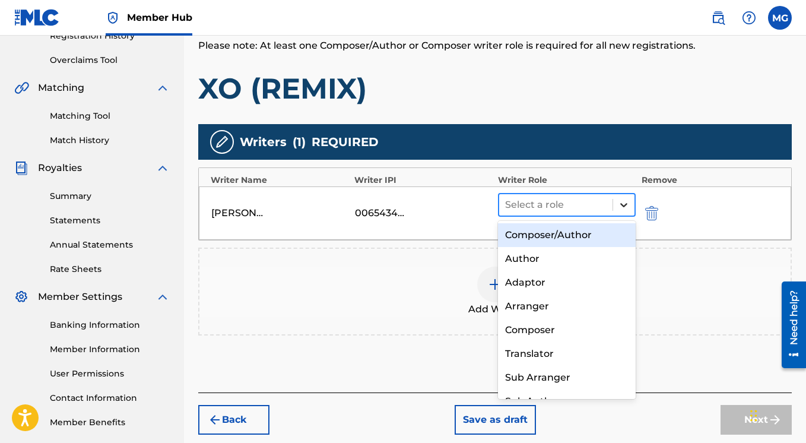
click at [623, 203] on icon at bounding box center [623, 205] width 12 height 12
click at [568, 230] on div "Composer/Author" at bounding box center [567, 235] width 138 height 24
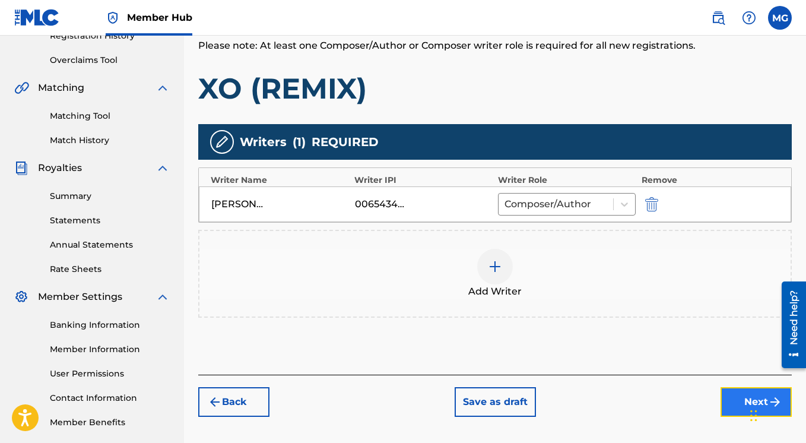
click at [733, 398] on button "Next" at bounding box center [755, 402] width 71 height 30
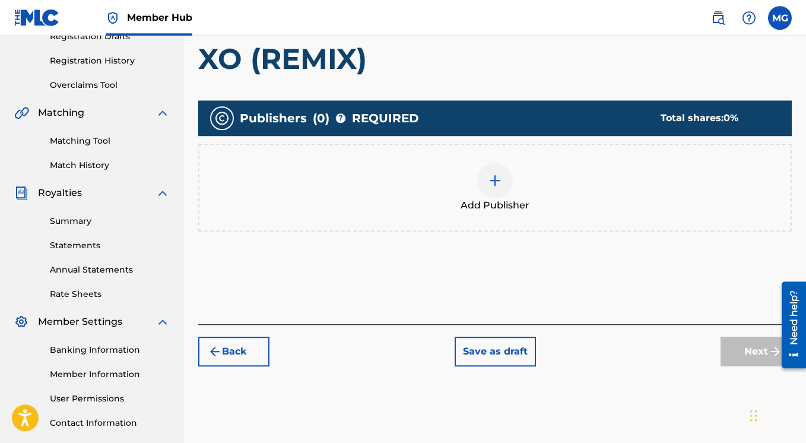
scroll to position [215, 0]
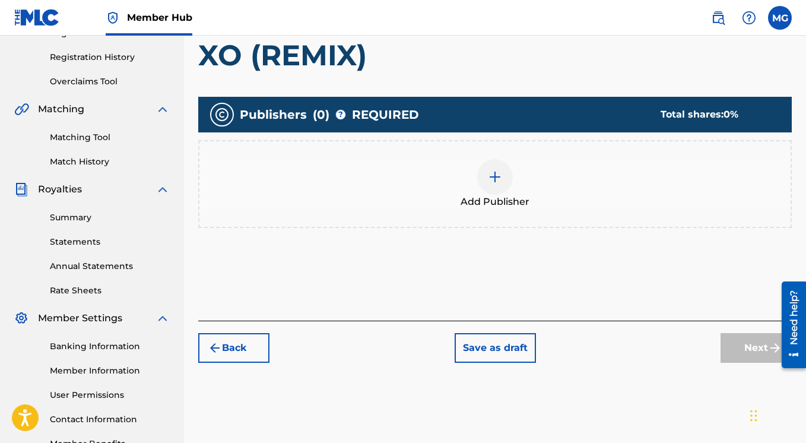
click at [499, 176] on img at bounding box center [495, 177] width 14 height 14
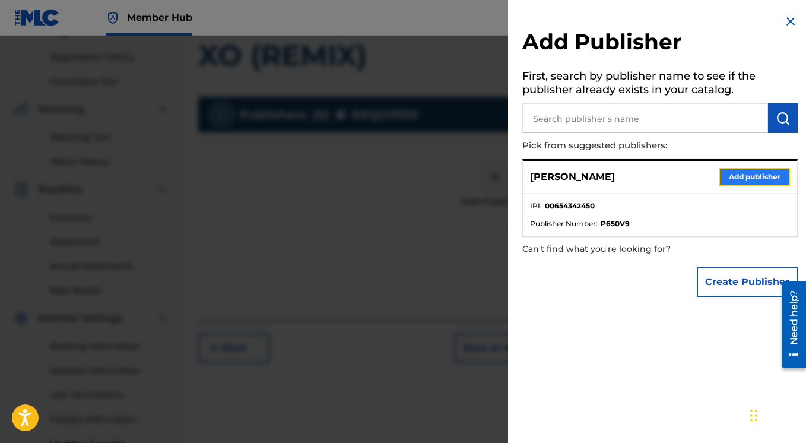
click at [737, 176] on button "Add publisher" at bounding box center [753, 177] width 71 height 18
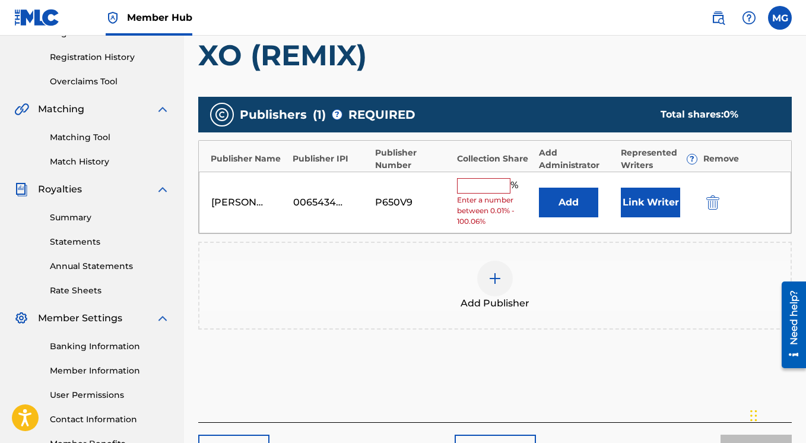
click at [496, 192] on input "text" at bounding box center [483, 185] width 53 height 15
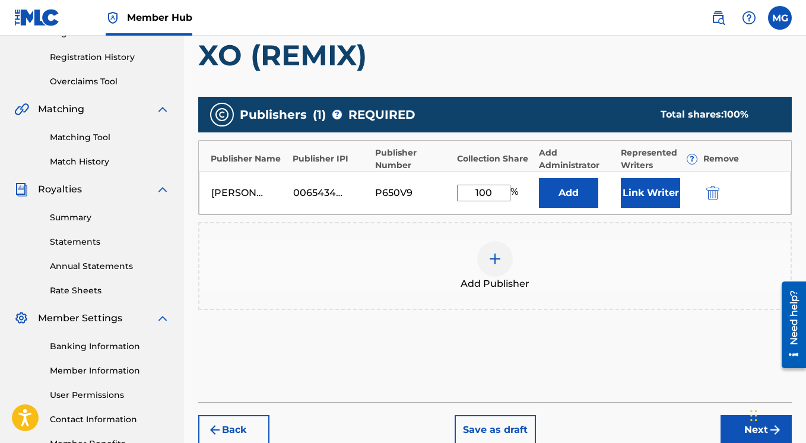
type input "100"
click at [654, 60] on h1 "XO (REMIX)" at bounding box center [494, 55] width 593 height 36
click at [732, 432] on button "Next" at bounding box center [755, 430] width 71 height 30
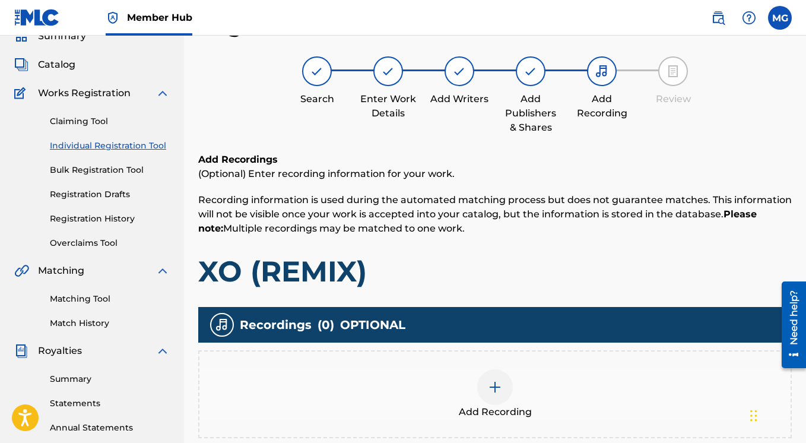
scroll to position [243, 0]
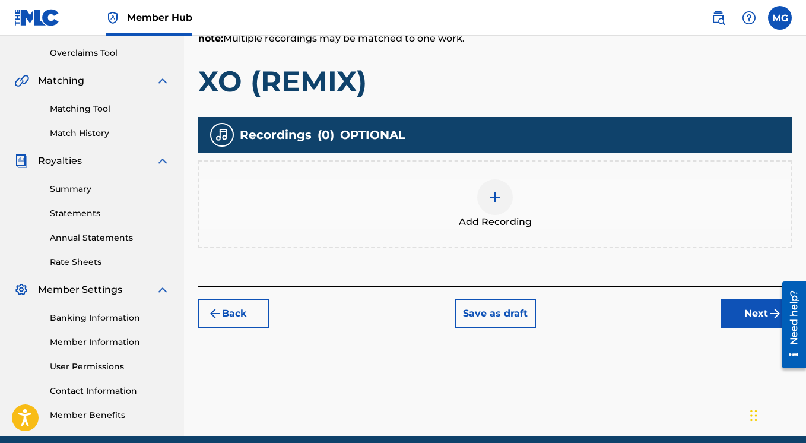
click at [494, 197] on img at bounding box center [495, 197] width 14 height 14
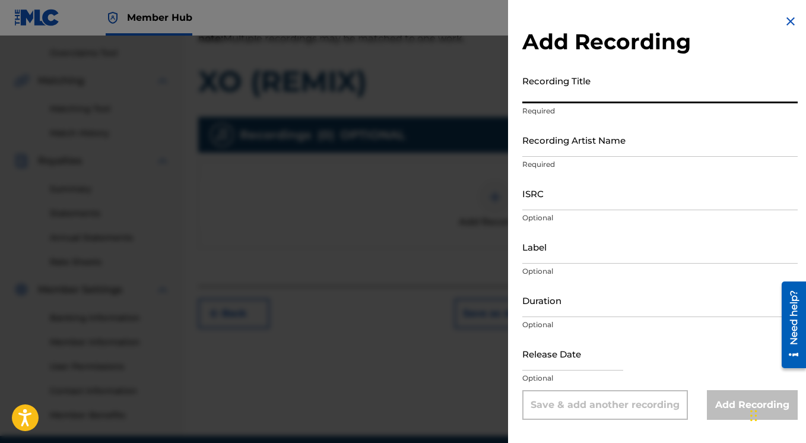
click at [563, 94] on input "Recording Title" at bounding box center [659, 86] width 275 height 34
paste input "XO (REMIX)"
type input "XO (REMIX)"
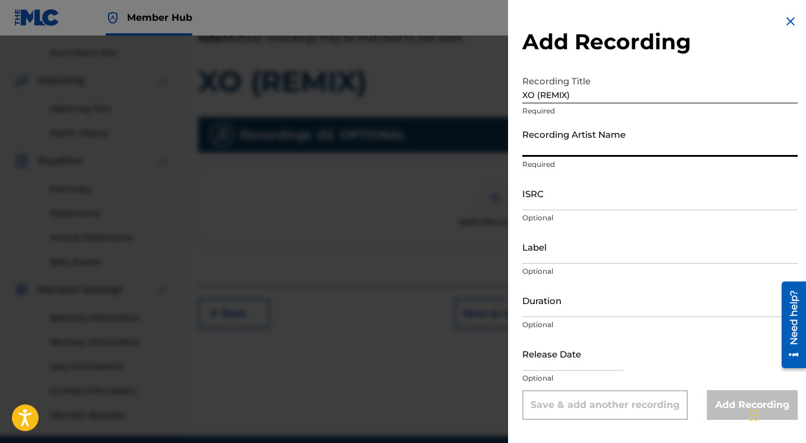
click at [560, 148] on input "Recording Artist Name" at bounding box center [659, 140] width 275 height 34
paste input "LIL UZI VERT"
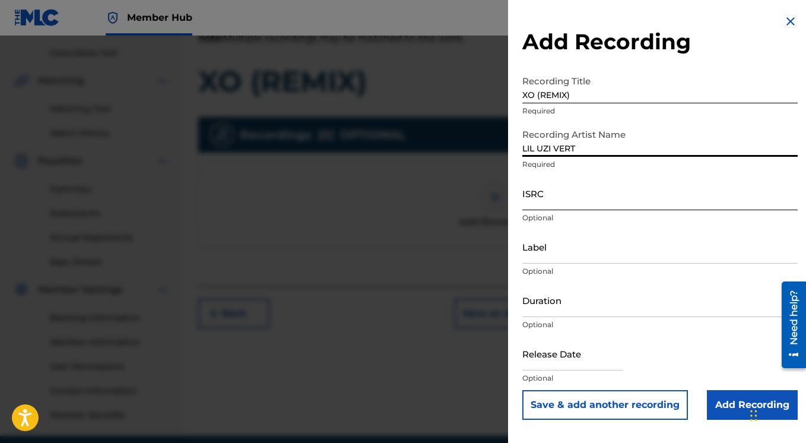
type input "LIL UZI VERT"
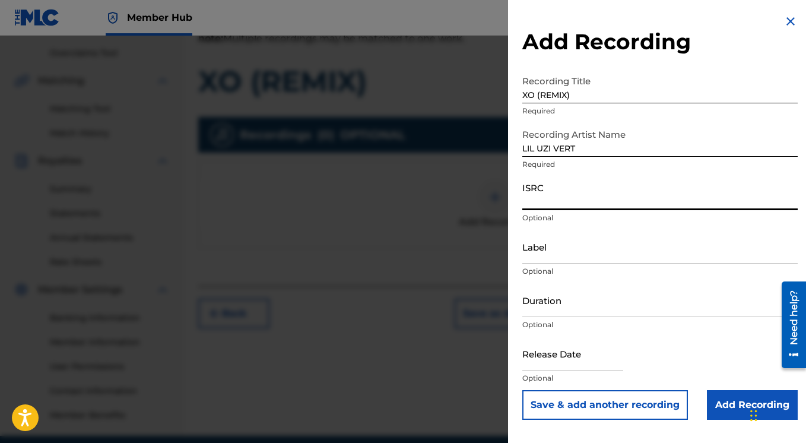
click at [551, 199] on input "ISRC" at bounding box center [659, 193] width 275 height 34
drag, startPoint x: 522, startPoint y: 94, endPoint x: 568, endPoint y: 97, distance: 46.3
click at [568, 97] on div "Add Recording Recording Title XO (REMIX) Required Recording Artist Name [PERSON…" at bounding box center [660, 217] width 304 height 434
click at [553, 95] on input "XO (REMIX)" at bounding box center [659, 86] width 275 height 34
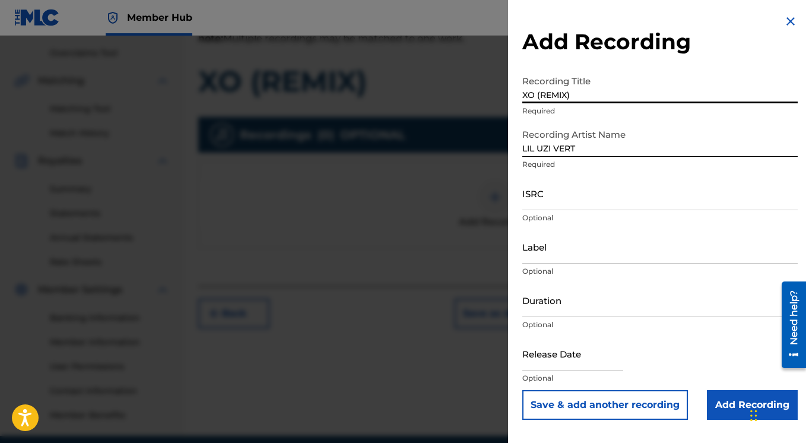
click at [553, 95] on input "XO (REMIX)" at bounding box center [659, 86] width 275 height 34
click at [542, 206] on input "ISRC" at bounding box center [659, 193] width 275 height 34
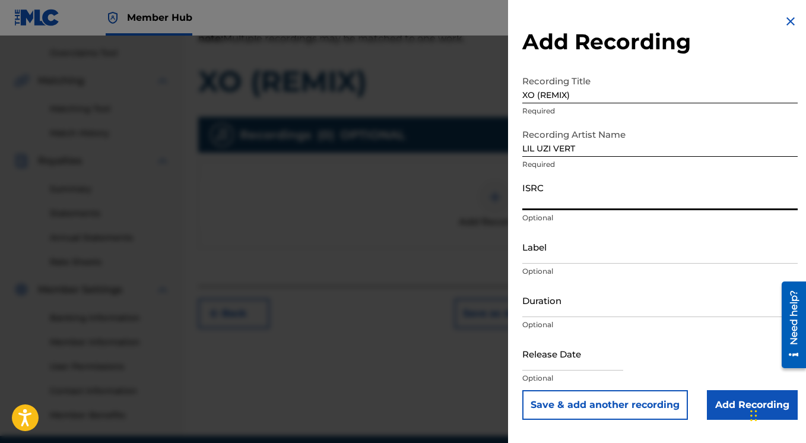
paste input "DG-A0Q-23-82708"
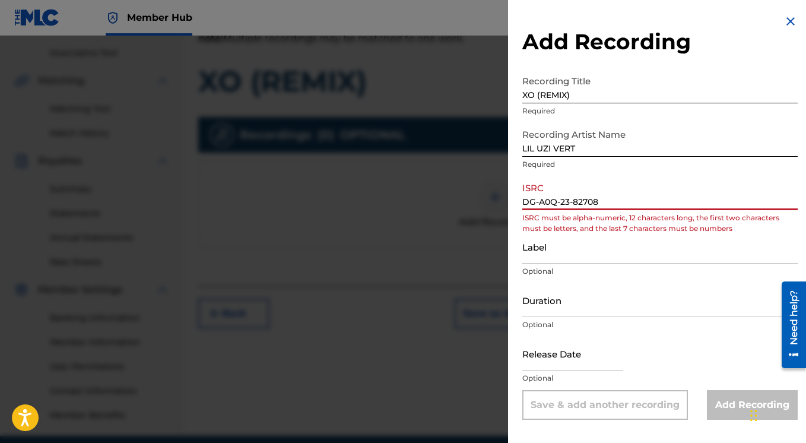
click at [540, 203] on input "DG-A0Q-23-82708" at bounding box center [659, 193] width 275 height 34
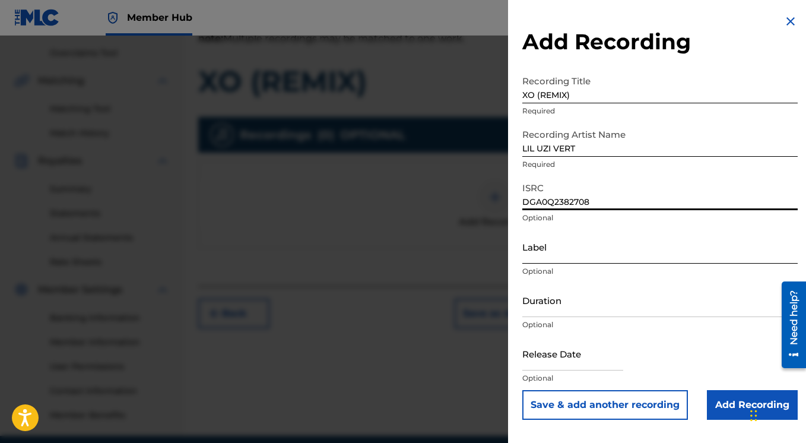
type input "DGA0Q2382708"
click at [545, 257] on input "Label" at bounding box center [659, 247] width 275 height 34
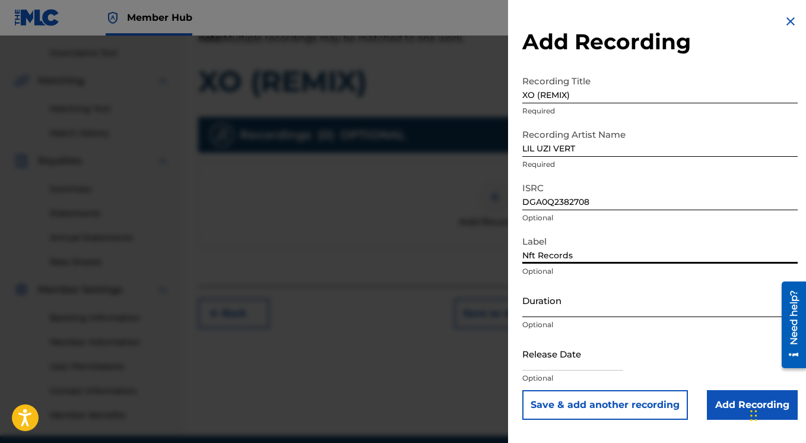
type input "Nft Records"
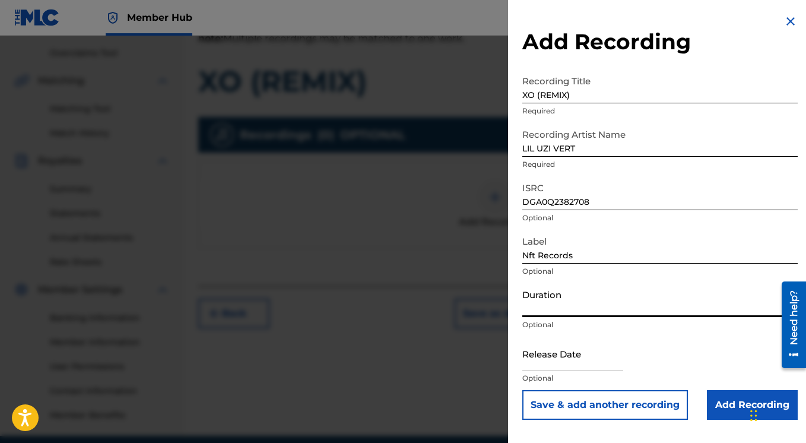
click at [577, 309] on input "Duration" at bounding box center [659, 300] width 275 height 34
paste input "0:02:32"
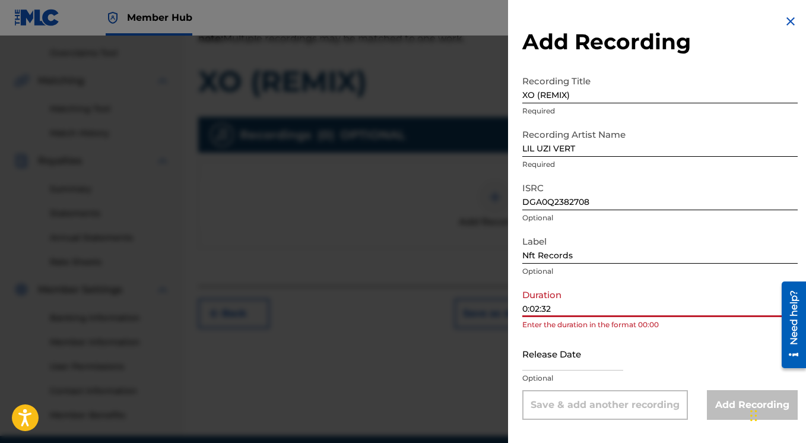
click at [530, 308] on input "0:02:32" at bounding box center [659, 300] width 275 height 34
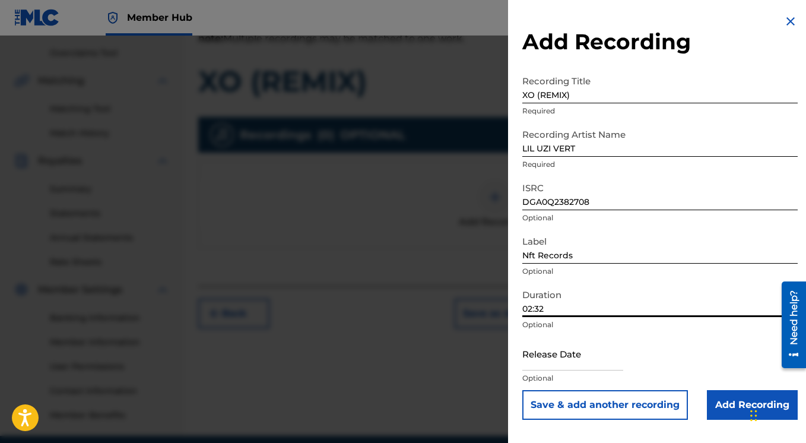
click at [626, 303] on input "02:32" at bounding box center [659, 300] width 275 height 34
type input "02:32"
click at [640, 279] on div "Label Nft Records Optional" at bounding box center [659, 256] width 275 height 53
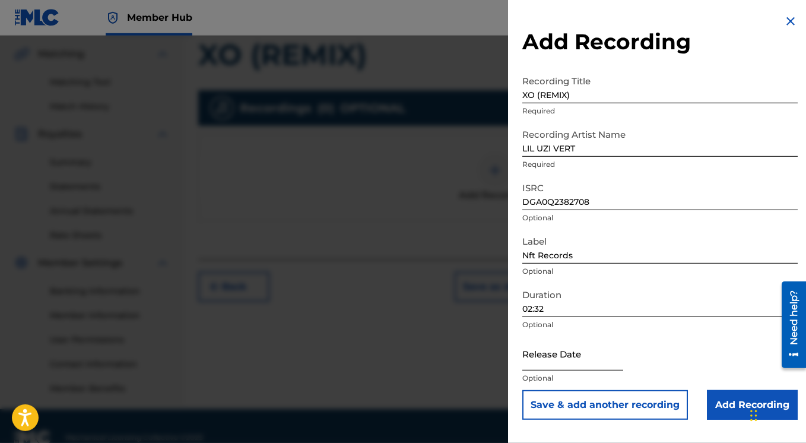
scroll to position [281, 0]
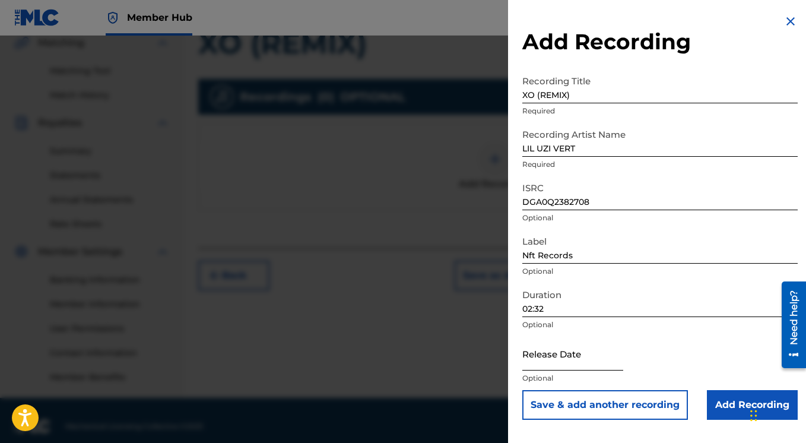
click at [604, 362] on input "text" at bounding box center [572, 353] width 101 height 34
select select "8"
select select "2025"
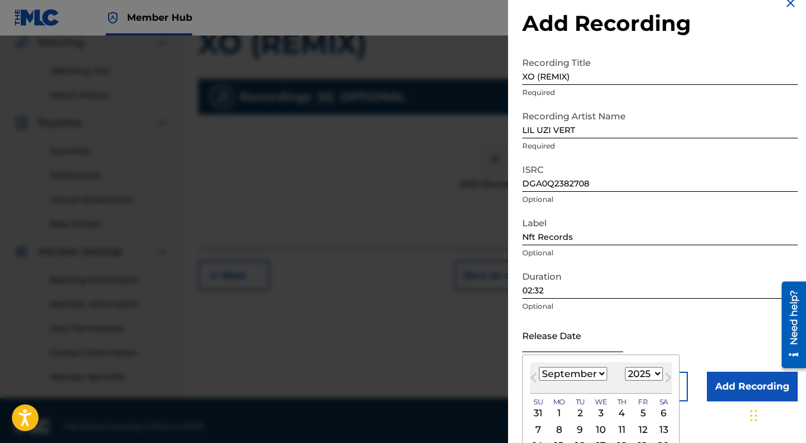
scroll to position [24, 0]
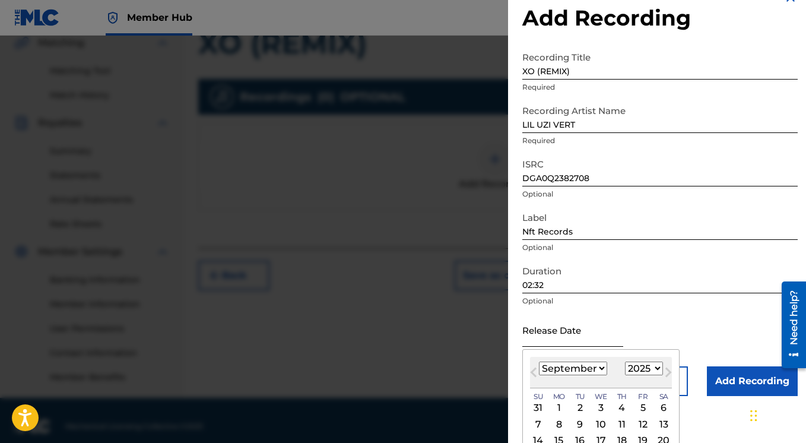
paste input "[DATE]"
type input "[DATE]"
click at [625, 361] on select "1900 1901 1902 1903 1904 1905 1906 1907 1908 1909 1910 1911 1912 1913 1914 1915…" at bounding box center [644, 368] width 38 height 14
select select "2023"
click option "2023" at bounding box center [0, 0] width 0 height 0
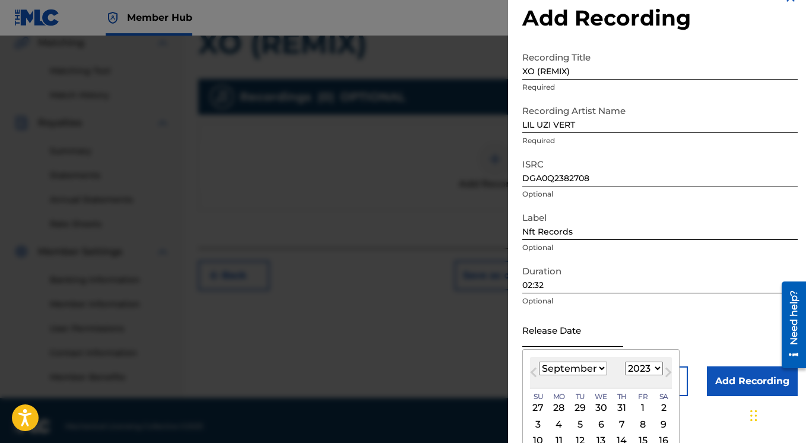
click at [567, 344] on input "text" at bounding box center [572, 330] width 101 height 34
paste input "[DATE]"
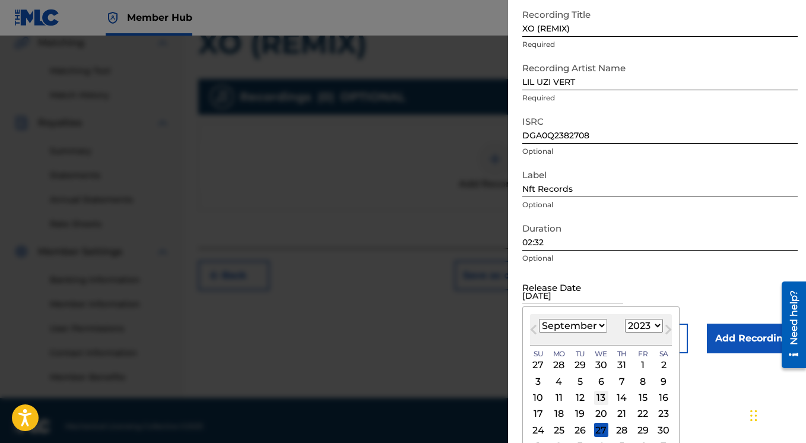
scroll to position [71, 0]
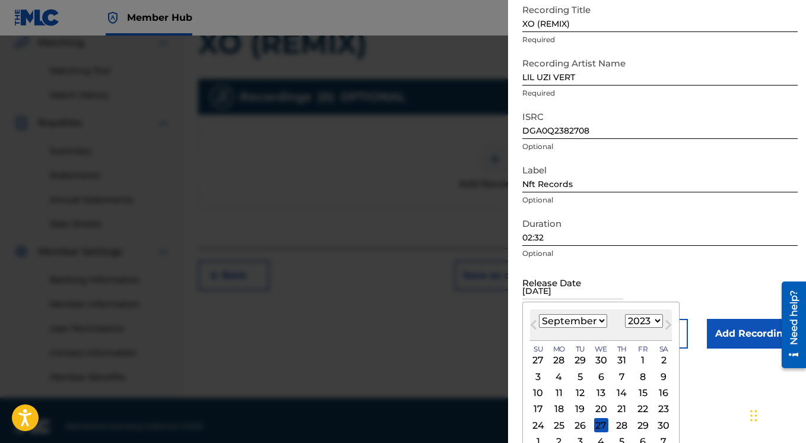
type input "[DATE]"
select select "11"
click option "December" at bounding box center [0, 0] width 0 height 0
click at [619, 393] on div "14" at bounding box center [622, 393] width 14 height 14
type input "[DATE]"
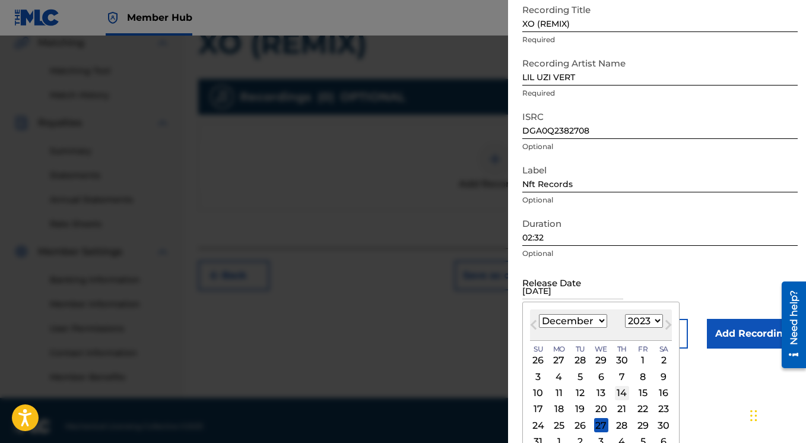
scroll to position [0, 0]
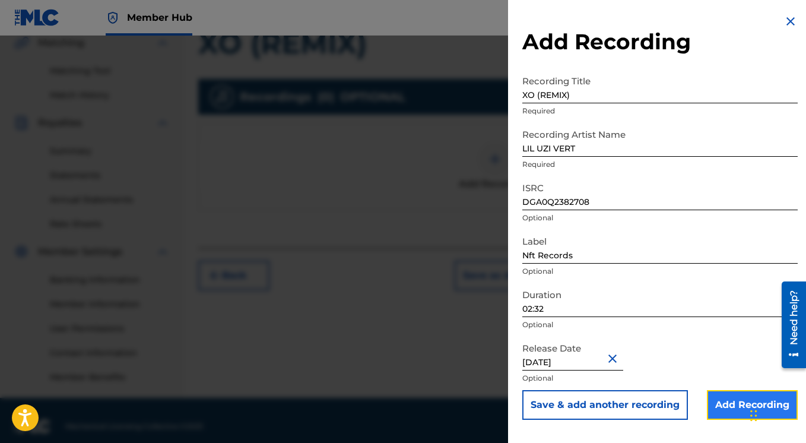
click at [712, 405] on input "Add Recording" at bounding box center [751, 405] width 91 height 30
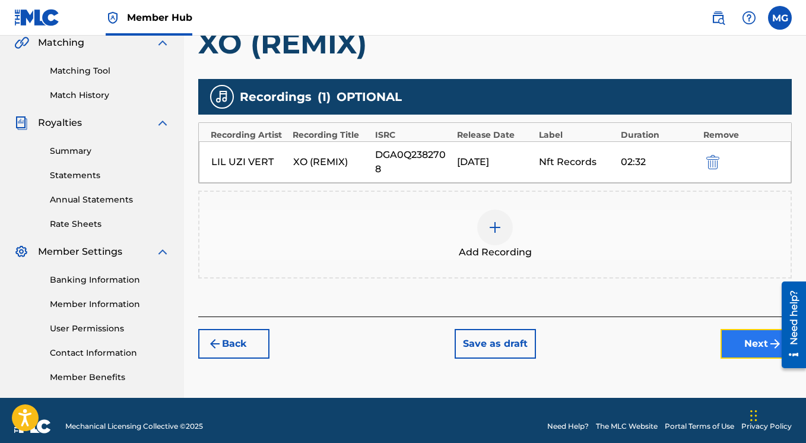
click at [753, 340] on button "Next" at bounding box center [755, 344] width 71 height 30
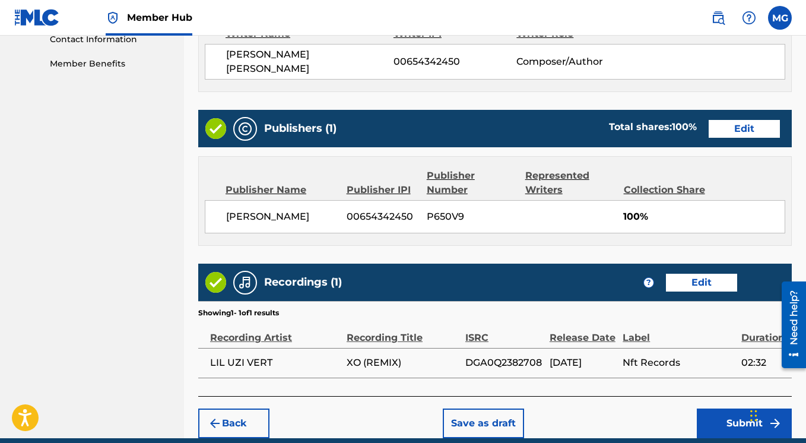
scroll to position [640, 0]
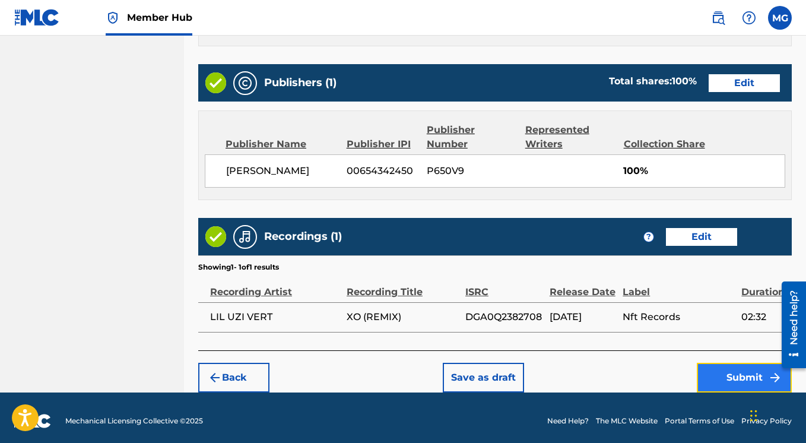
click at [739, 368] on button "Submit" at bounding box center [743, 377] width 95 height 30
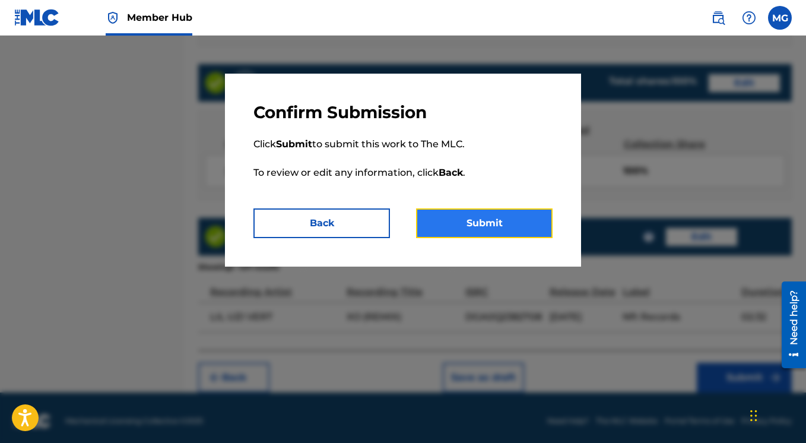
click at [489, 222] on button "Submit" at bounding box center [484, 223] width 136 height 30
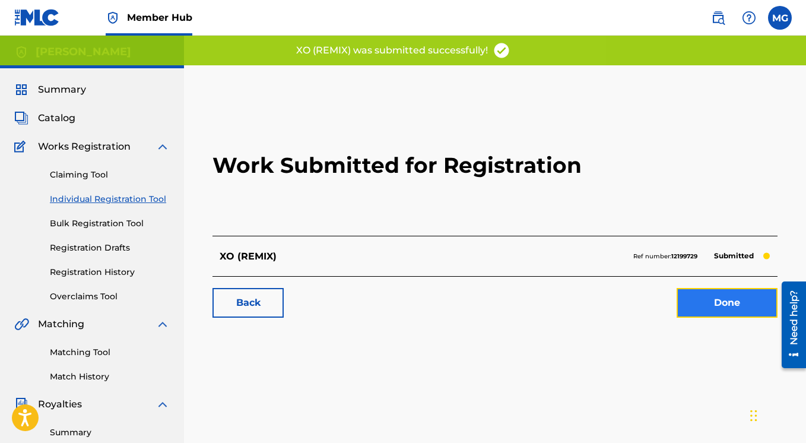
click at [715, 302] on link "Done" at bounding box center [726, 303] width 101 height 30
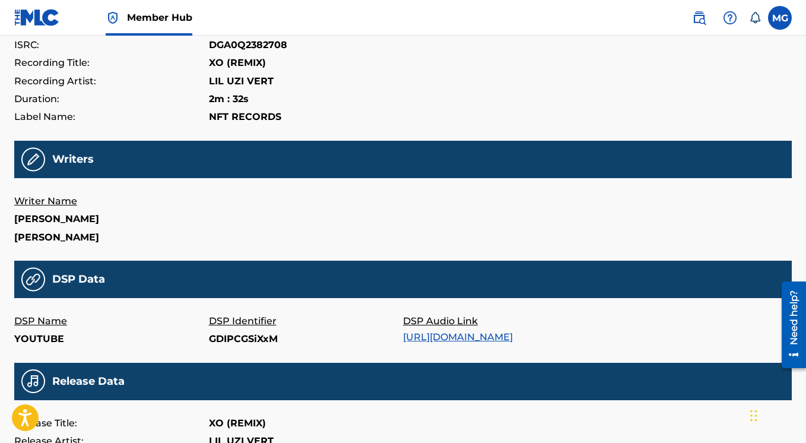
scroll to position [304, 0]
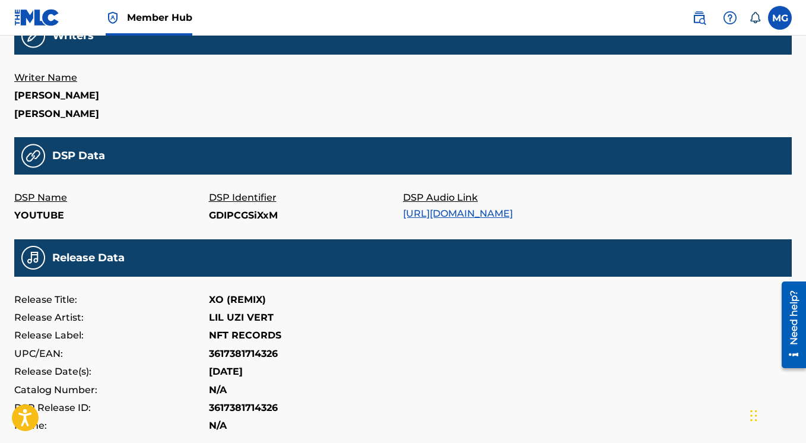
click at [431, 214] on link "[URL][DOMAIN_NAME]" at bounding box center [458, 213] width 110 height 11
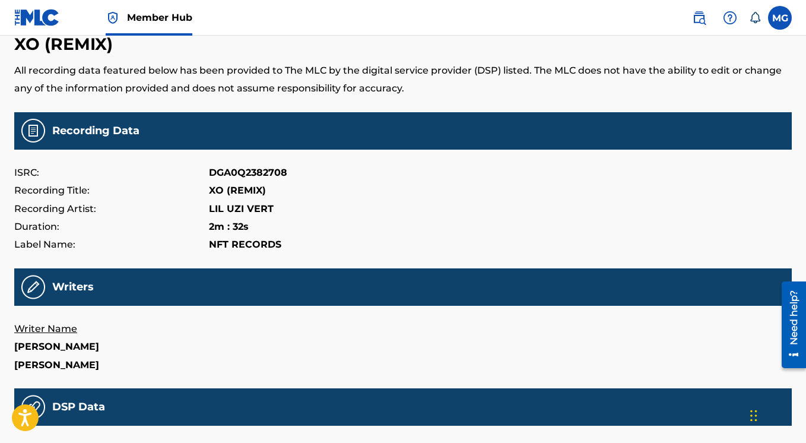
scroll to position [0, 0]
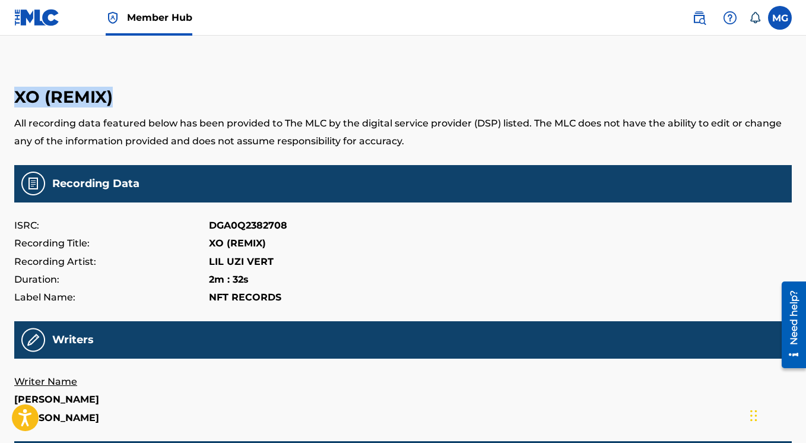
drag, startPoint x: 16, startPoint y: 97, endPoint x: 120, endPoint y: 98, distance: 103.8
click at [120, 98] on h3 "XO (REMIX)" at bounding box center [402, 97] width 777 height 21
copy h3 "XO (REMIX)"
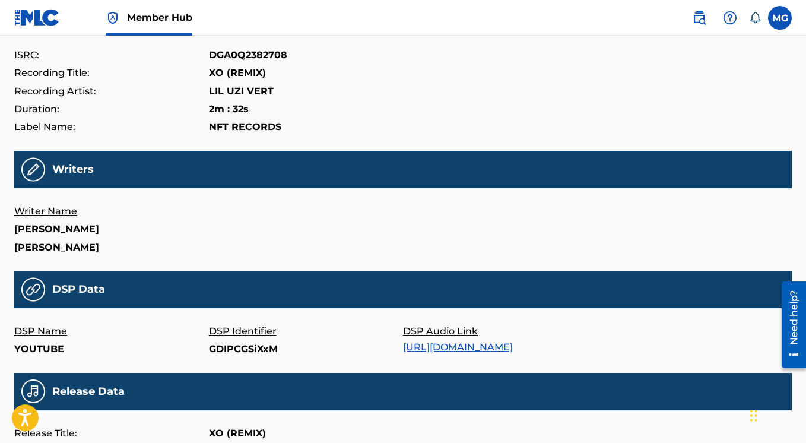
scroll to position [104, 0]
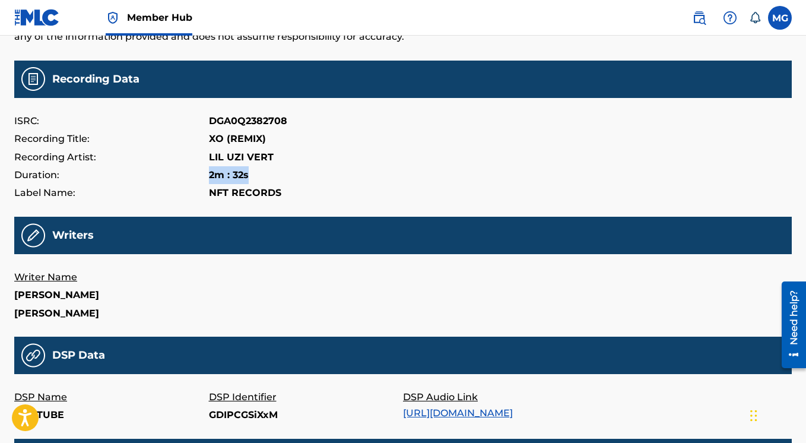
drag, startPoint x: 209, startPoint y: 173, endPoint x: 253, endPoint y: 173, distance: 43.9
click at [253, 173] on div "Duration: 2m : 32s" at bounding box center [402, 175] width 777 height 18
copy p "2m : 32s"
drag, startPoint x: 323, startPoint y: 281, endPoint x: 313, endPoint y: 261, distance: 22.8
click at [318, 269] on div "Writer Name HERBERT GILLETTE HERBERT GILLETTE" at bounding box center [402, 295] width 777 height 54
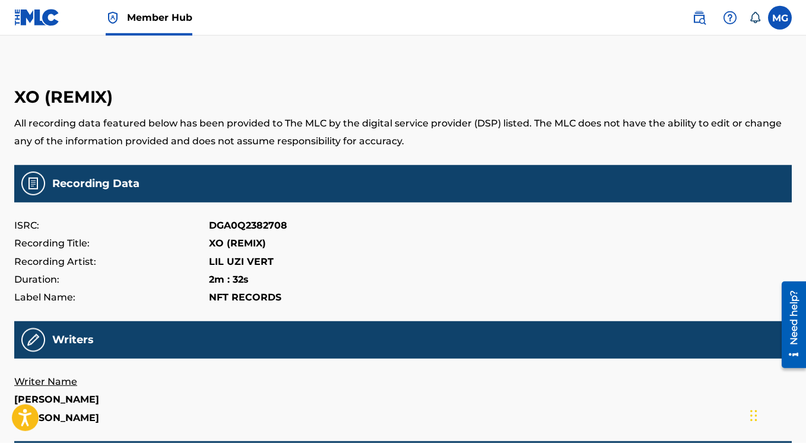
scroll to position [0, 0]
drag, startPoint x: 211, startPoint y: 243, endPoint x: 265, endPoint y: 246, distance: 54.0
click at [265, 246] on p "XO (REMIX)" at bounding box center [237, 243] width 57 height 18
copy p "XO (REMIX)"
drag, startPoint x: 209, startPoint y: 263, endPoint x: 275, endPoint y: 263, distance: 65.3
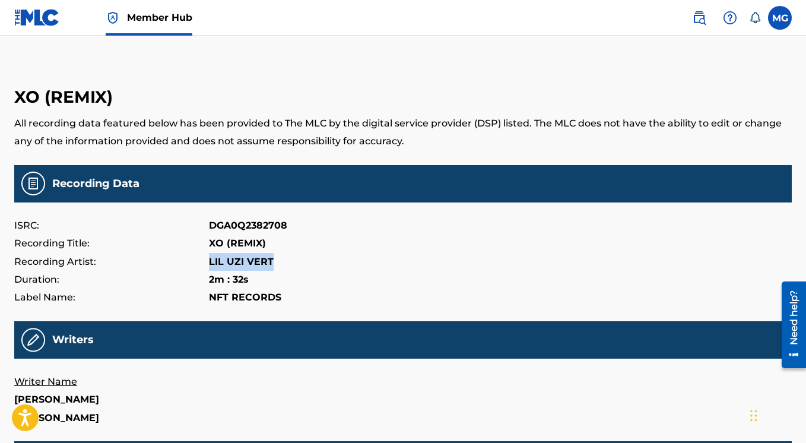
click at [275, 263] on div "Recording Artist: LIL UZI VERT" at bounding box center [402, 262] width 777 height 18
copy p "LIL UZI VERT"
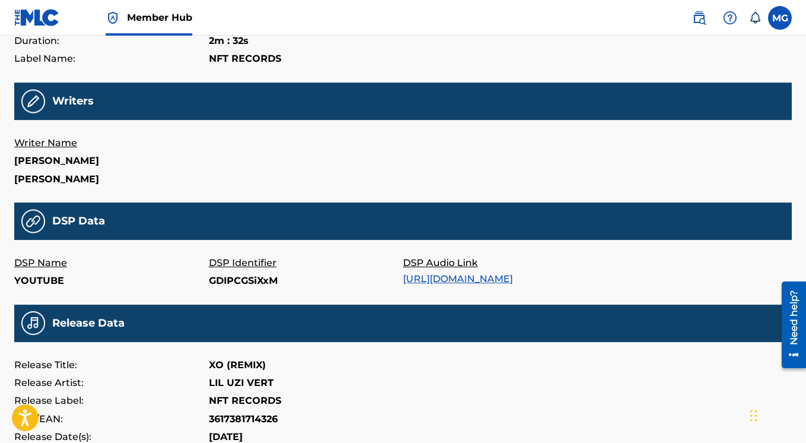
scroll to position [167, 0]
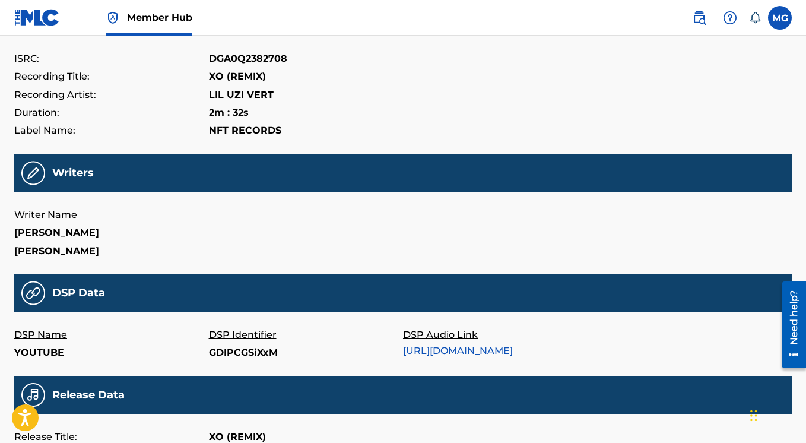
click at [337, 114] on div "Duration: 2m : 32s" at bounding box center [402, 113] width 777 height 18
